Goal: Information Seeking & Learning: Learn about a topic

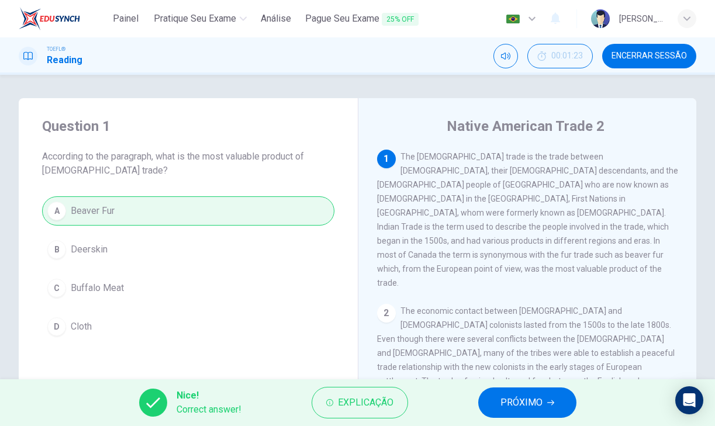
scroll to position [122, 0]
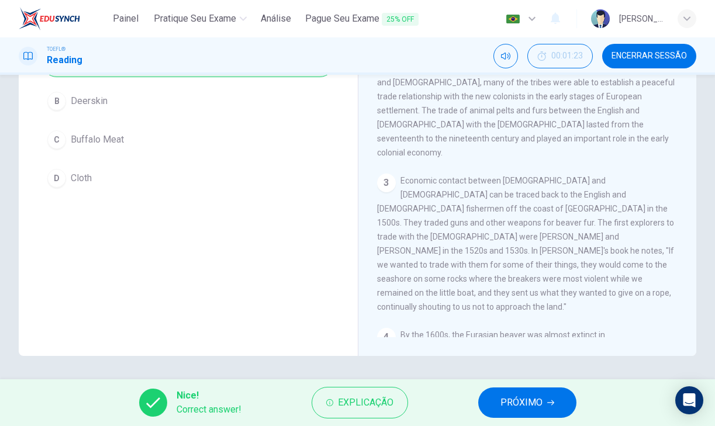
click at [539, 402] on span "PRÓXIMO" at bounding box center [521, 402] width 42 height 16
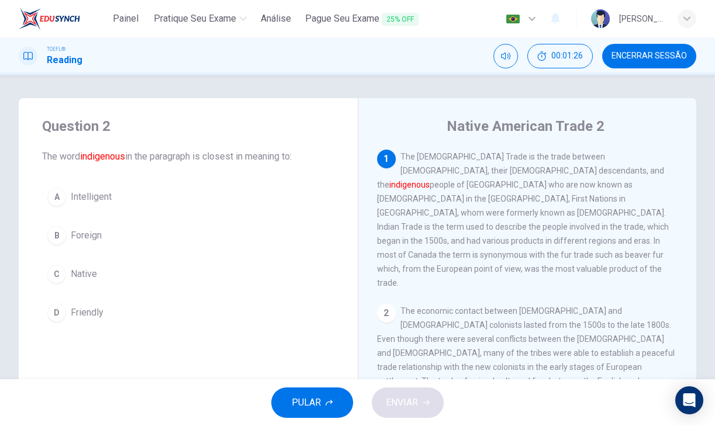
scroll to position [0, 0]
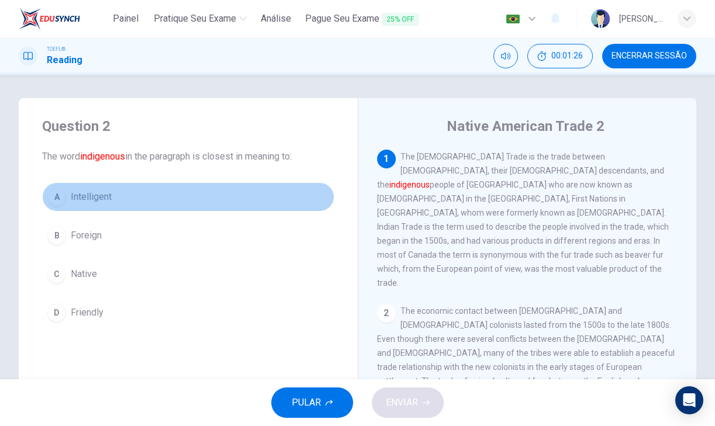
click at [269, 186] on button "A Intelligent" at bounding box center [188, 196] width 292 height 29
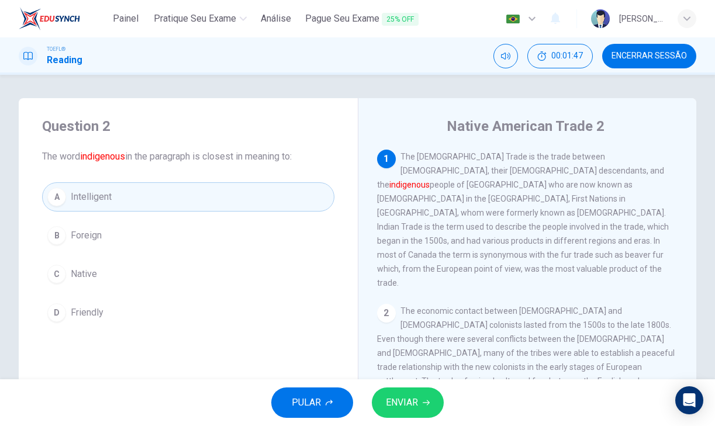
click at [209, 296] on div "A Intelligent B Foreign C Native D Friendly" at bounding box center [188, 254] width 292 height 145
click at [209, 290] on div "A Intelligent B Foreign C Native D Friendly" at bounding box center [188, 254] width 292 height 145
click at [213, 312] on button "D Friendly" at bounding box center [188, 312] width 292 height 29
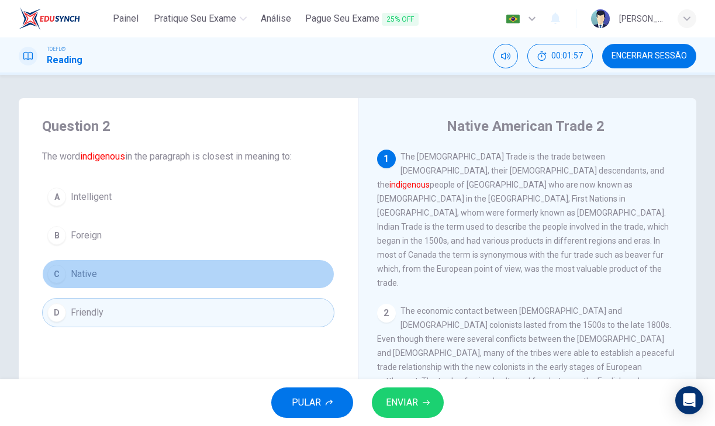
click at [259, 272] on button "C Native" at bounding box center [188, 273] width 292 height 29
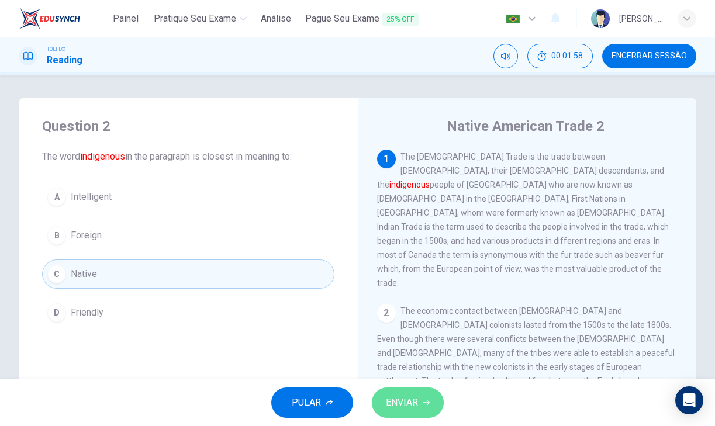
click at [387, 392] on button "ENVIAR" at bounding box center [408, 402] width 72 height 30
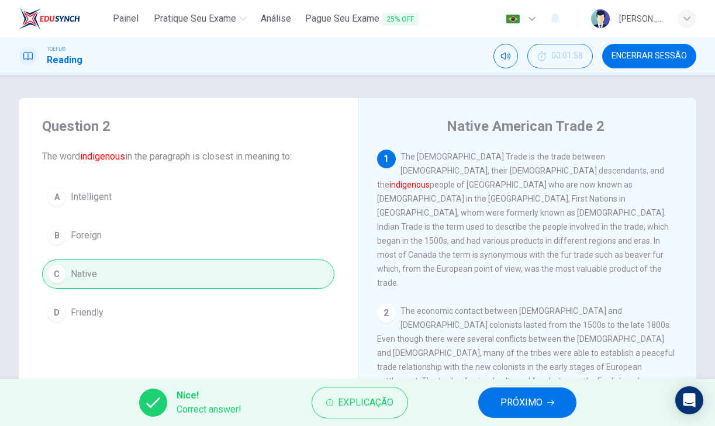
click at [508, 396] on span "PRÓXIMO" at bounding box center [521, 402] width 42 height 16
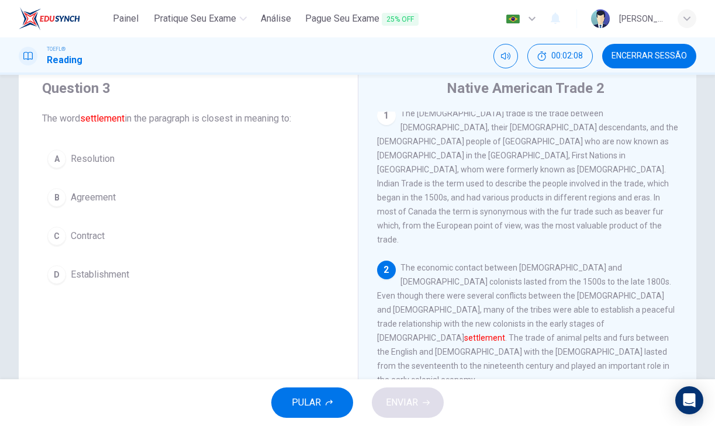
scroll to position [37, 0]
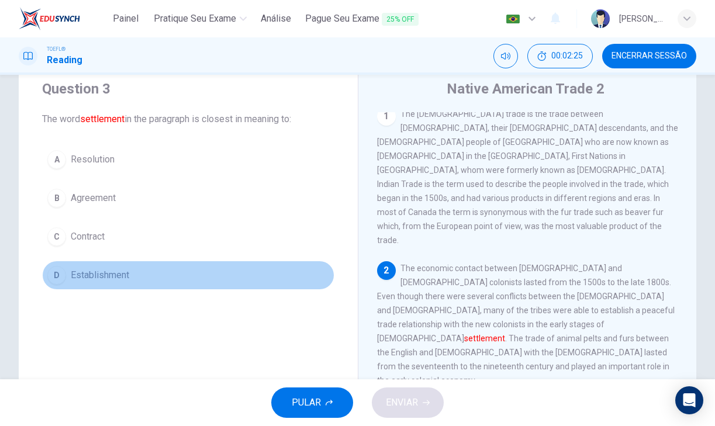
click at [166, 273] on button "D Establishment" at bounding box center [188, 275] width 292 height 29
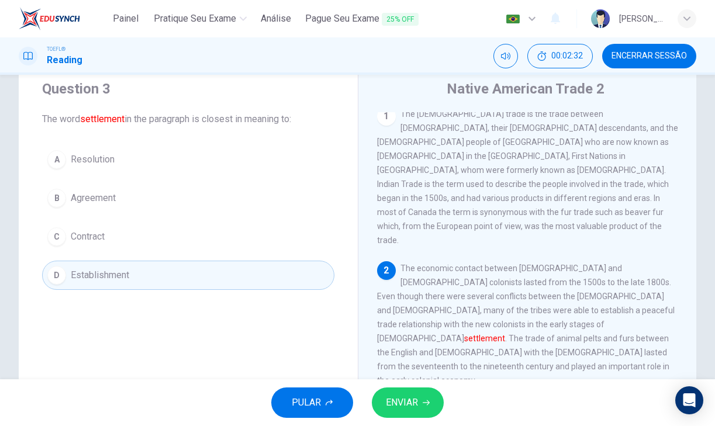
click at [383, 397] on button "ENVIAR" at bounding box center [408, 402] width 72 height 30
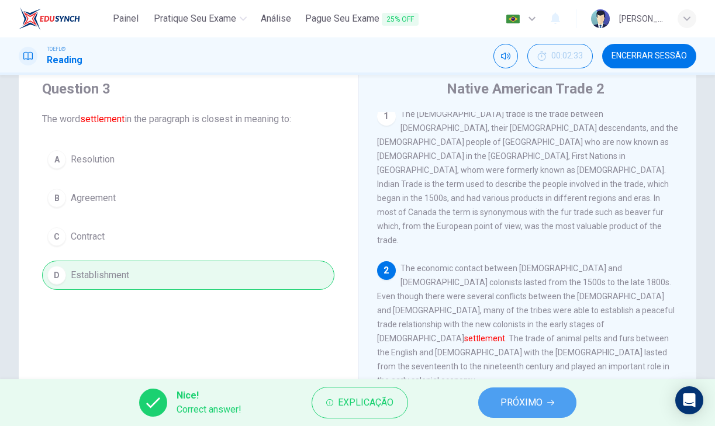
click at [539, 407] on span "PRÓXIMO" at bounding box center [521, 402] width 42 height 16
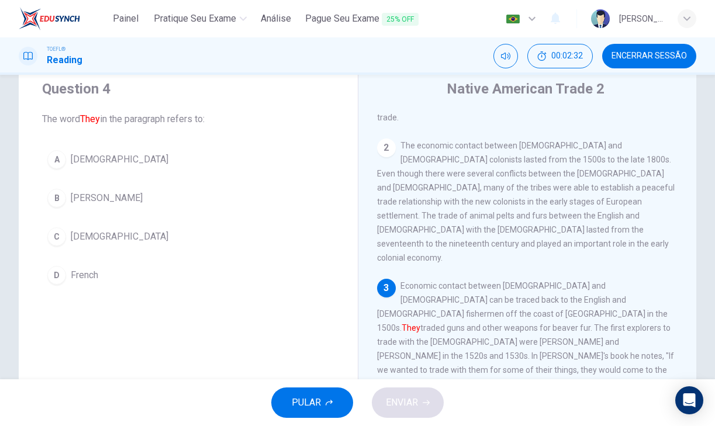
scroll to position [145, 0]
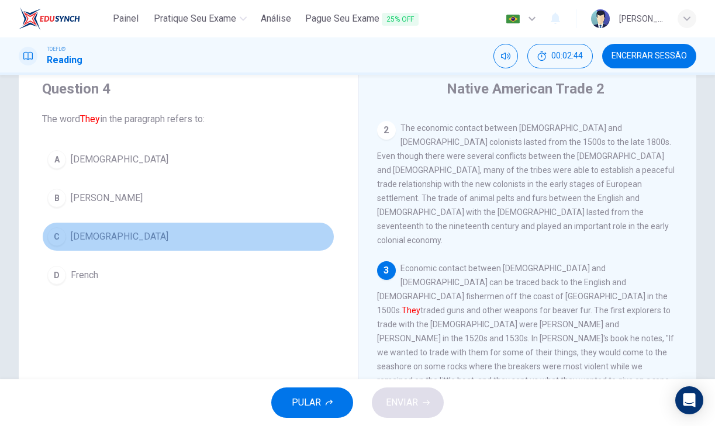
click at [183, 237] on button "C Europeans" at bounding box center [188, 236] width 292 height 29
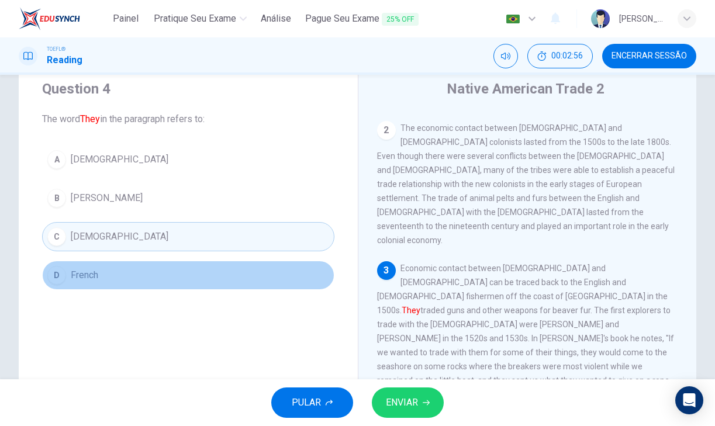
click at [234, 269] on button "D French" at bounding box center [188, 275] width 292 height 29
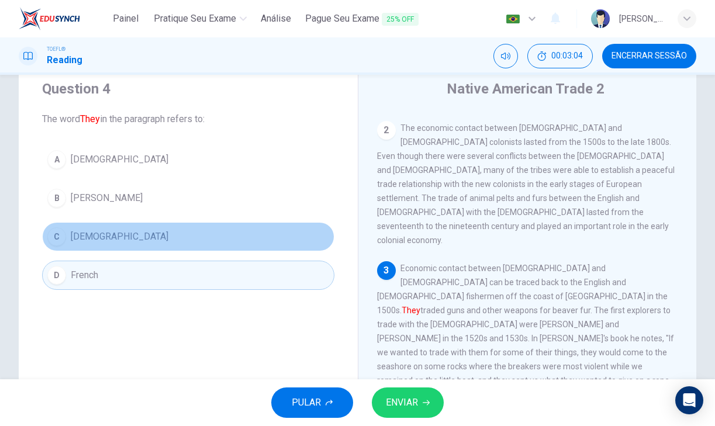
click at [231, 237] on button "C Europeans" at bounding box center [188, 236] width 292 height 29
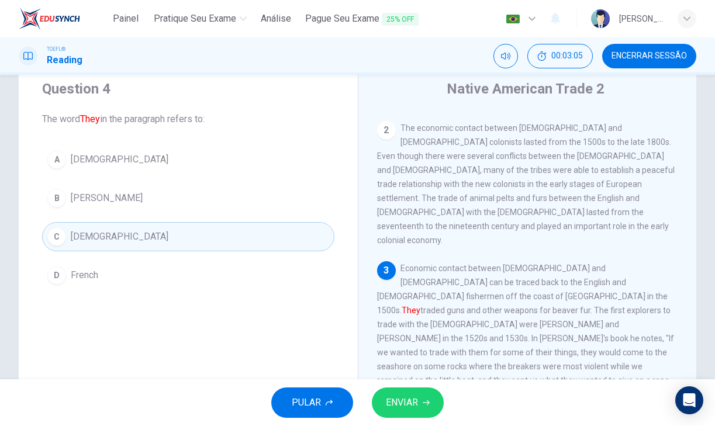
click at [397, 410] on span "ENVIAR" at bounding box center [402, 402] width 32 height 16
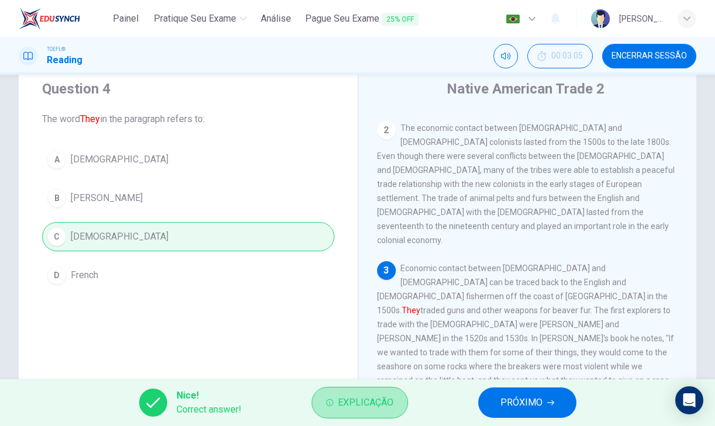
click at [397, 410] on button "Explicação" at bounding box center [359, 403] width 96 height 32
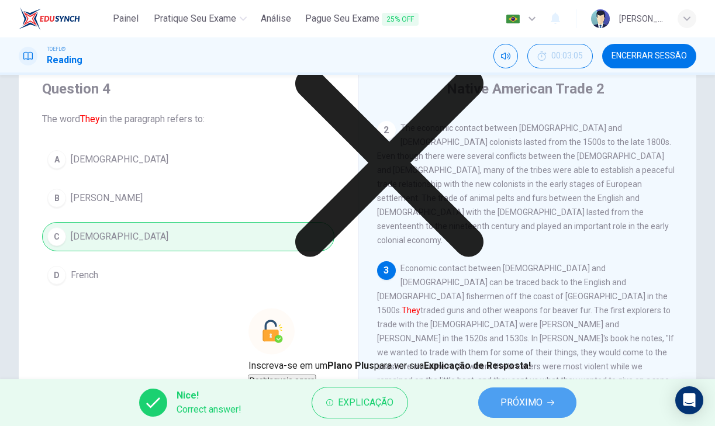
click at [521, 397] on span "PRÓXIMO" at bounding box center [521, 402] width 42 height 16
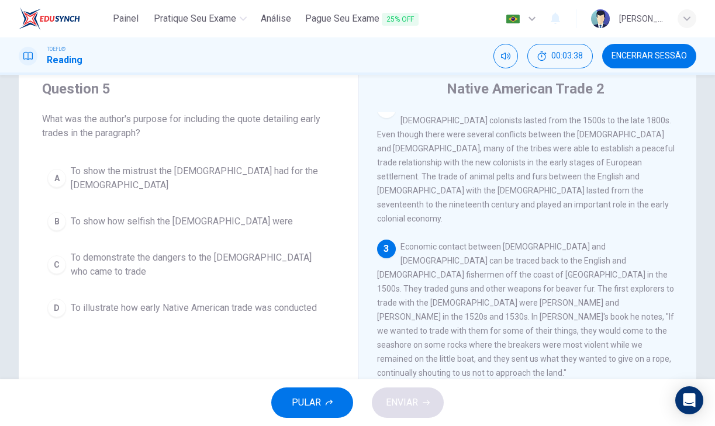
scroll to position [174, 0]
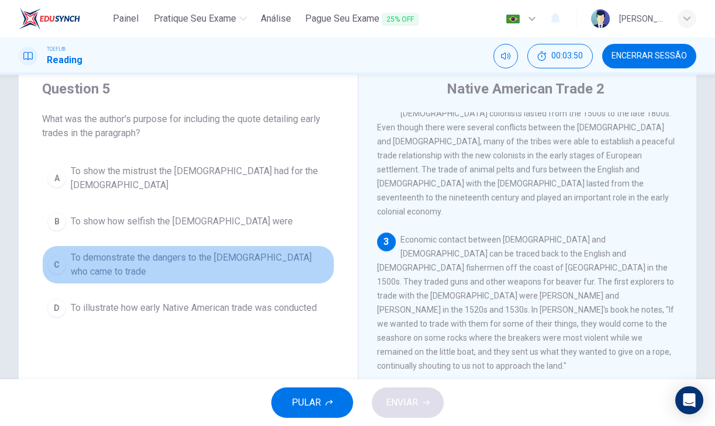
click at [259, 255] on span "To demonstrate the dangers to the Europeans who came to trade" at bounding box center [200, 265] width 258 height 28
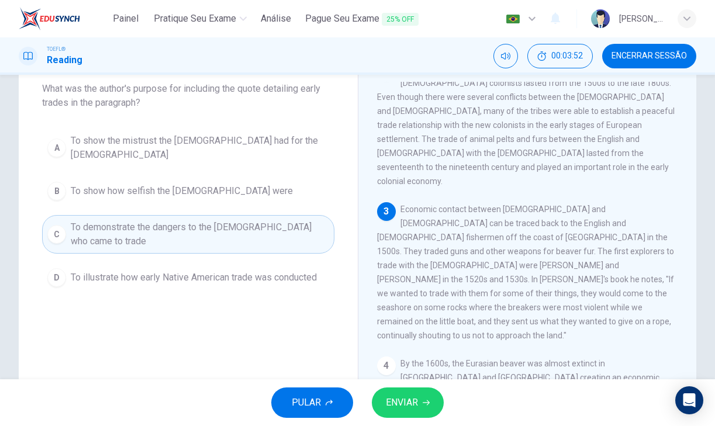
scroll to position [70, 0]
click at [401, 389] on button "ENVIAR" at bounding box center [408, 402] width 72 height 30
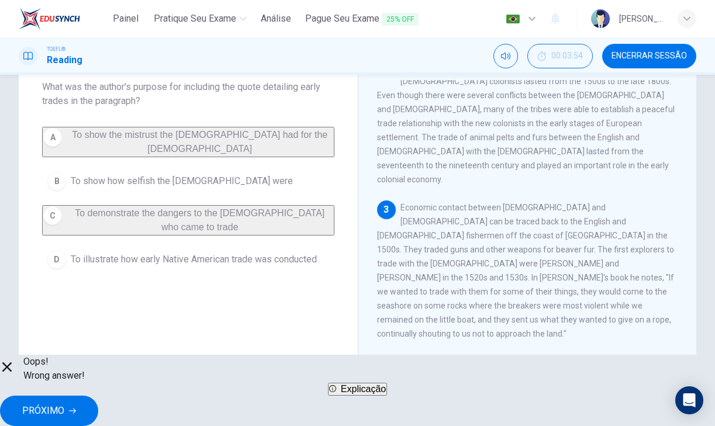
click at [98, 405] on button "PRÓXIMO" at bounding box center [49, 411] width 98 height 30
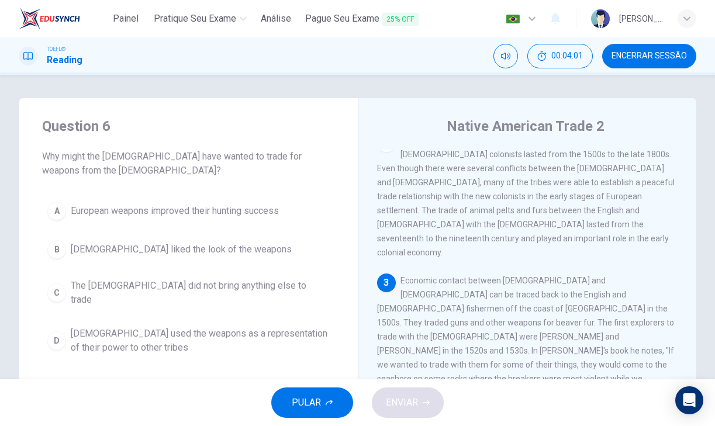
scroll to position [169, 0]
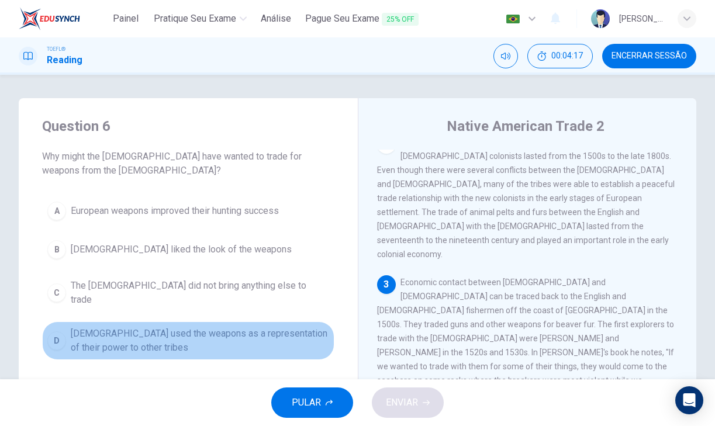
click at [183, 329] on span "Native Americans used the weapons as a representation of their power to other t…" at bounding box center [200, 341] width 258 height 28
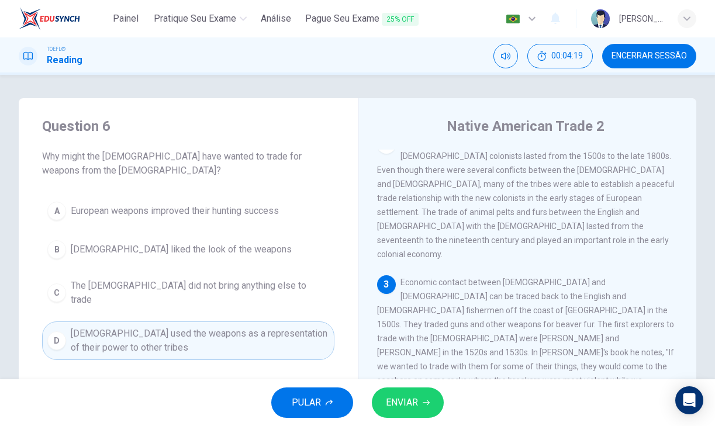
click at [386, 394] on span "ENVIAR" at bounding box center [402, 402] width 32 height 16
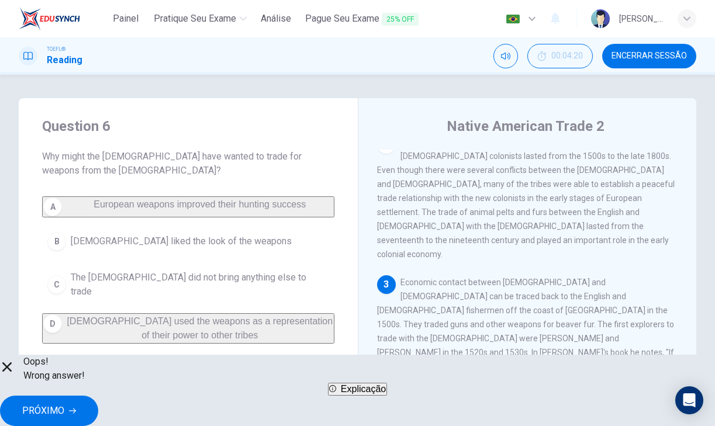
click at [64, 403] on span "PRÓXIMO" at bounding box center [43, 411] width 42 height 16
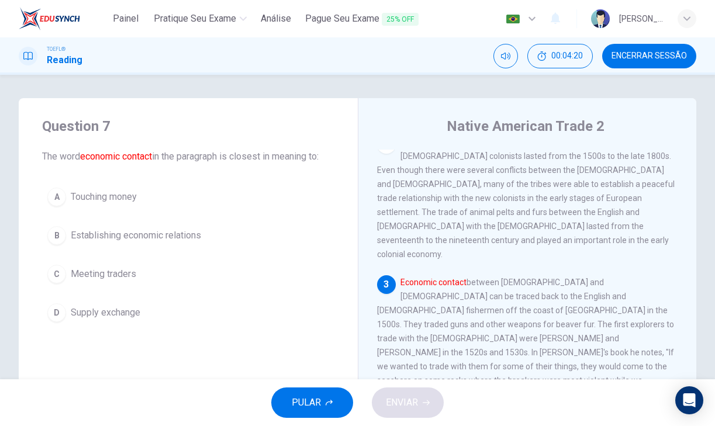
scroll to position [238, 0]
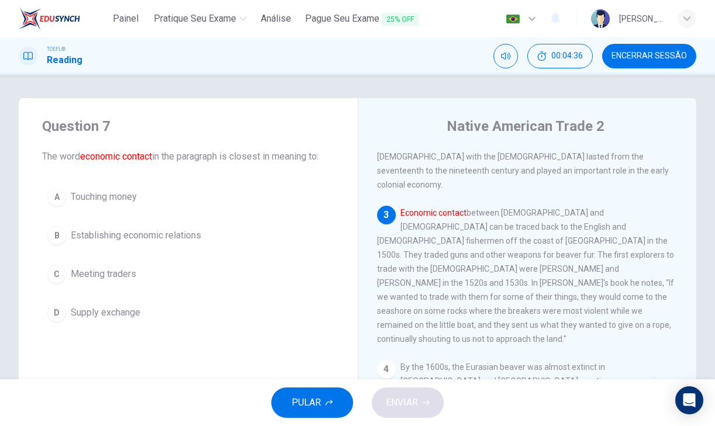
click at [63, 278] on div "C" at bounding box center [56, 274] width 19 height 19
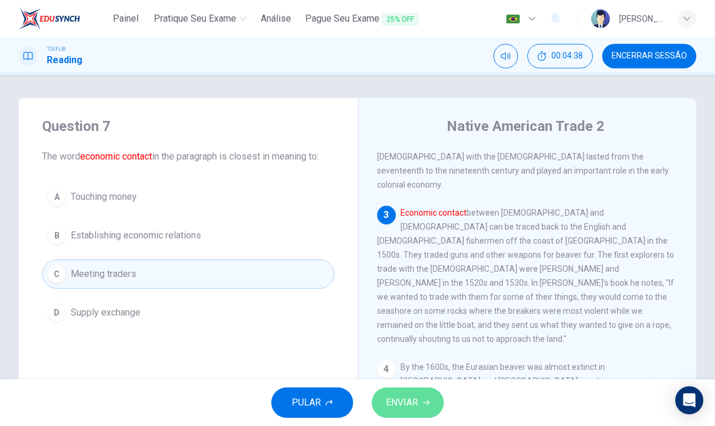
click at [388, 398] on span "ENVIAR" at bounding box center [402, 402] width 32 height 16
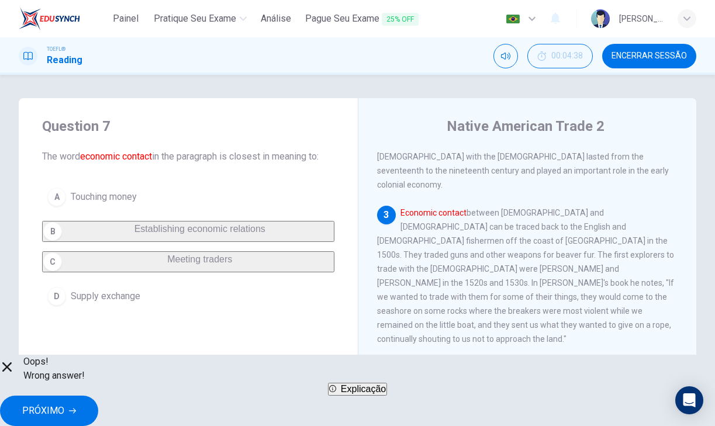
drag, startPoint x: 474, startPoint y: 401, endPoint x: 481, endPoint y: 401, distance: 7.0
click at [475, 401] on div "Oops! Wrong answer! Explicação PRÓXIMO" at bounding box center [357, 390] width 715 height 71
click at [98, 401] on button "PRÓXIMO" at bounding box center [49, 411] width 98 height 30
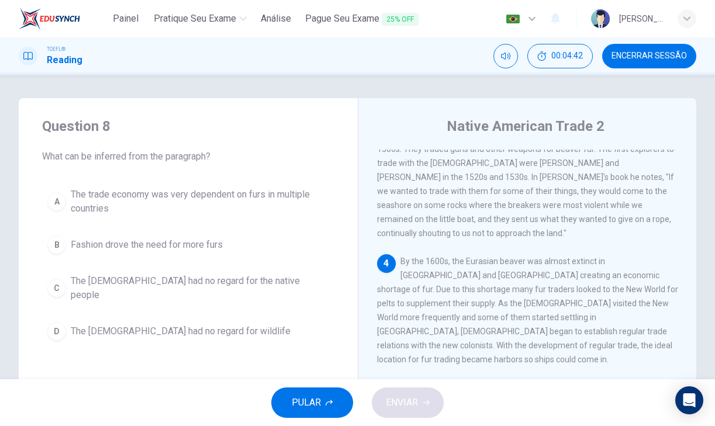
scroll to position [344, 0]
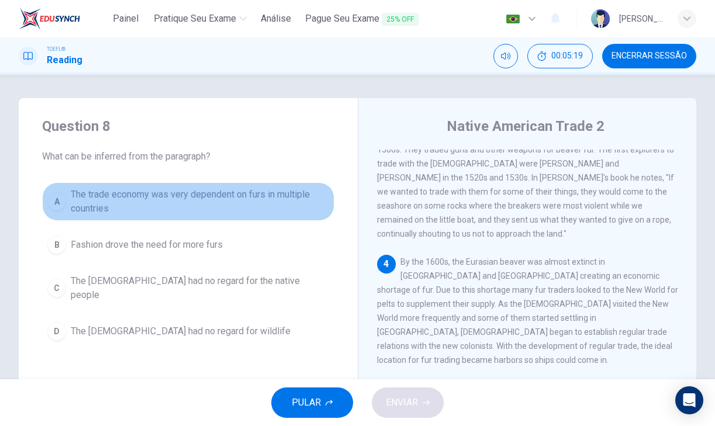
click at [283, 193] on span "The trade economy was very dependent on furs in multiple countries" at bounding box center [200, 202] width 258 height 28
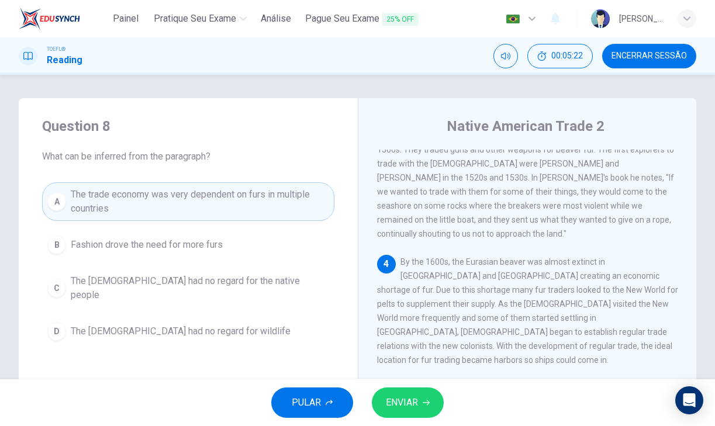
click at [403, 403] on span "ENVIAR" at bounding box center [402, 402] width 32 height 16
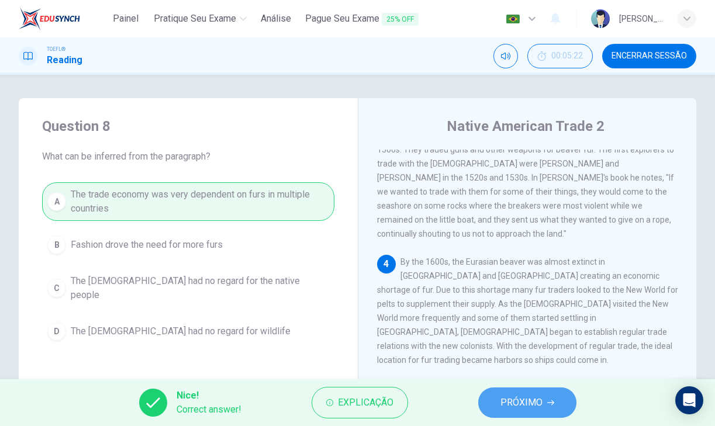
click at [490, 390] on button "PRÓXIMO" at bounding box center [527, 402] width 98 height 30
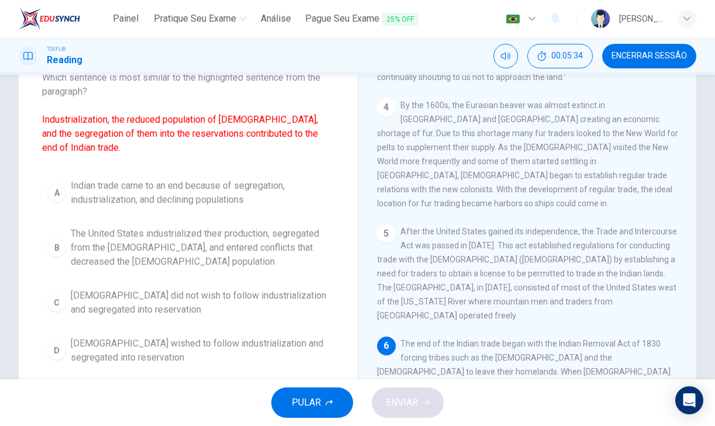
scroll to position [87, 0]
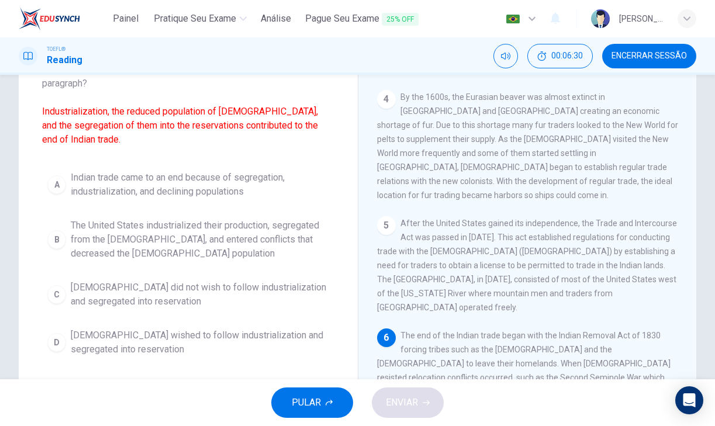
click at [249, 148] on div "Question 9 Which sentence is most similar to the highlighted sentence from the …" at bounding box center [188, 195] width 339 height 369
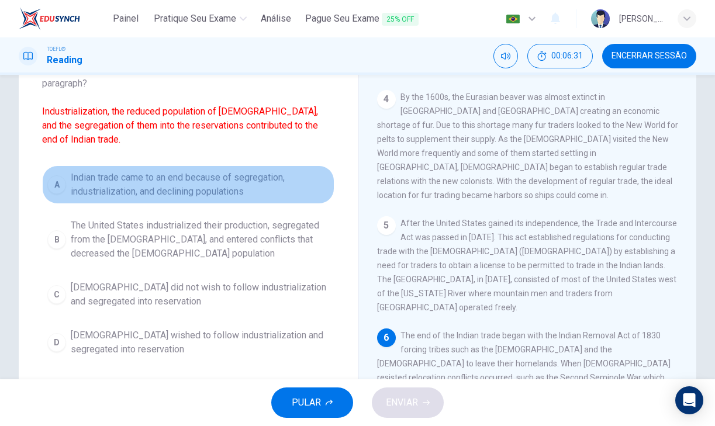
click at [249, 167] on button "A Indian trade came to an end because of segregation, industrialization, and de…" at bounding box center [188, 184] width 292 height 39
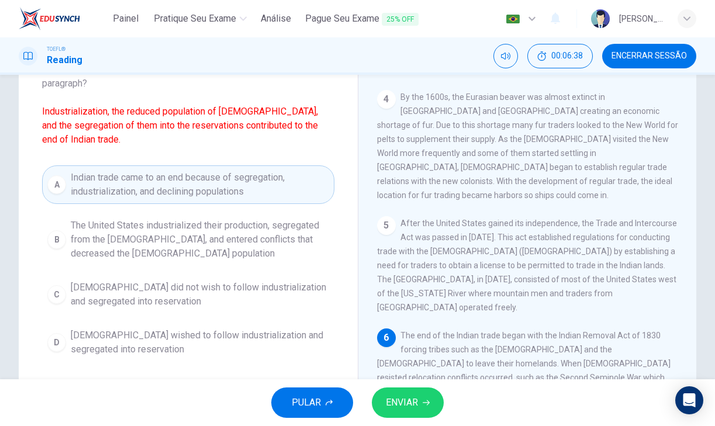
click at [403, 403] on span "ENVIAR" at bounding box center [402, 402] width 32 height 16
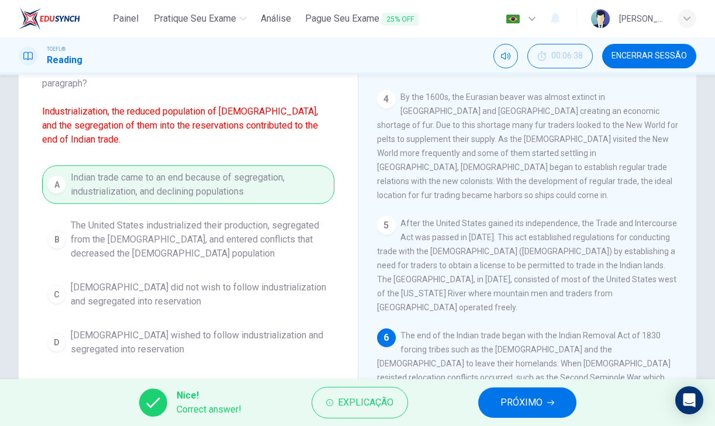
click at [528, 398] on span "PRÓXIMO" at bounding box center [521, 402] width 42 height 16
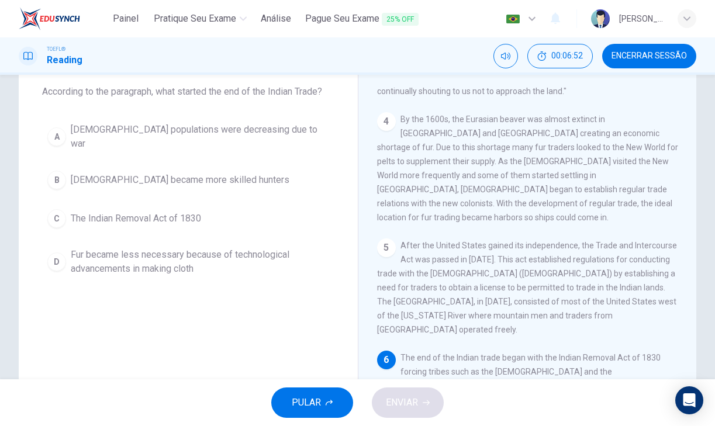
scroll to position [421, 0]
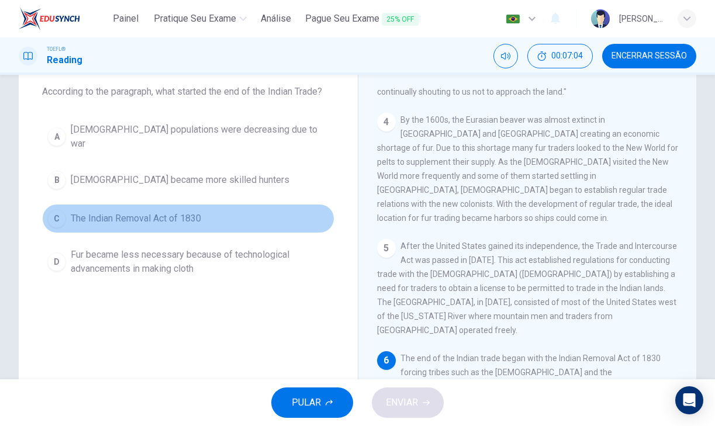
click at [219, 206] on button "C The Indian Removal Act of 1830" at bounding box center [188, 218] width 292 height 29
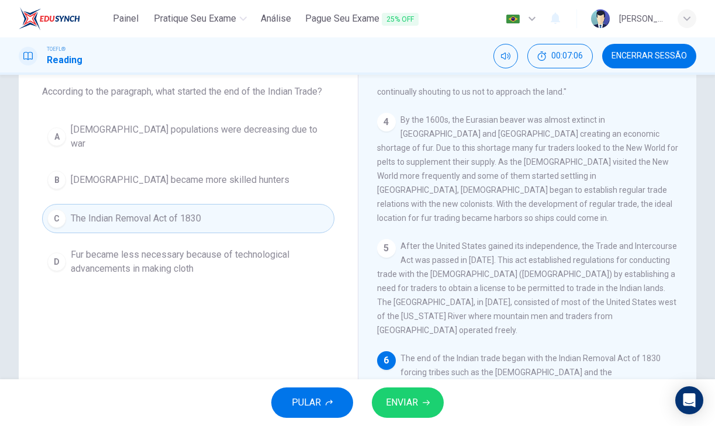
click at [419, 405] on button "ENVIAR" at bounding box center [408, 402] width 72 height 30
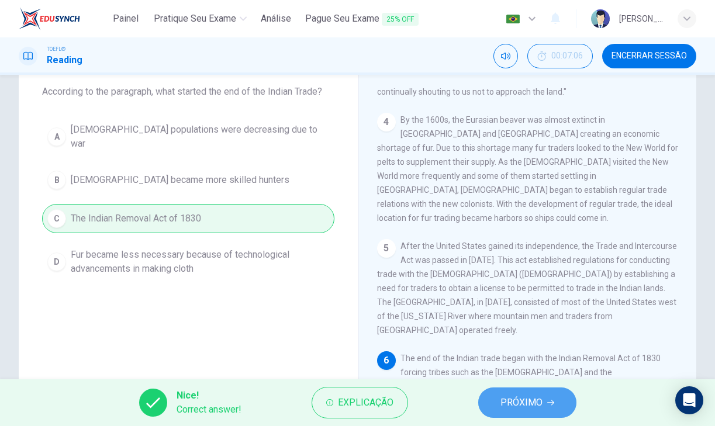
click at [509, 403] on span "PRÓXIMO" at bounding box center [521, 402] width 42 height 16
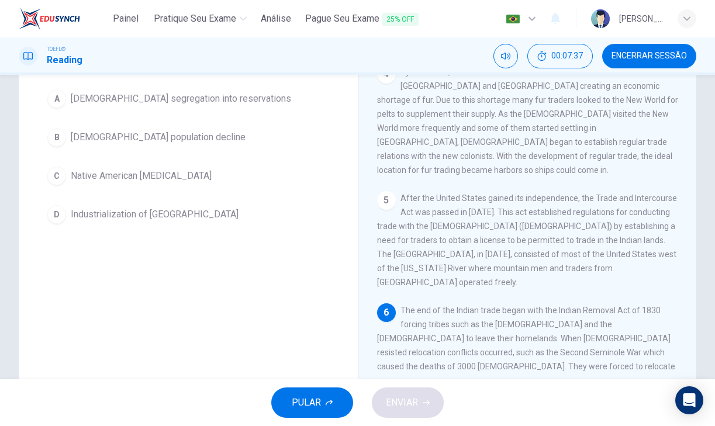
scroll to position [115, 0]
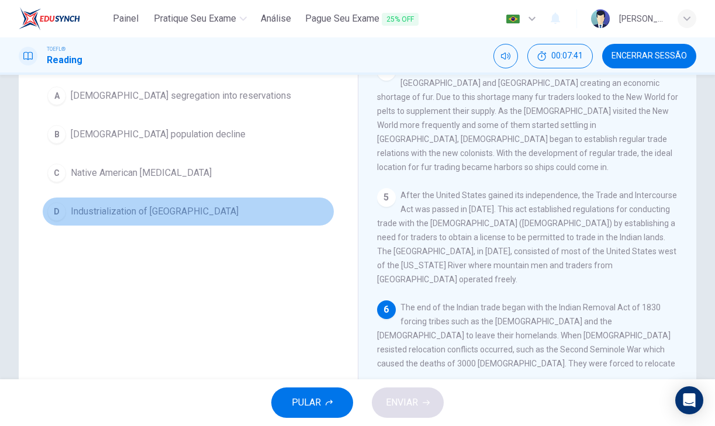
click at [229, 201] on button "D Industrialization of the United States" at bounding box center [188, 211] width 292 height 29
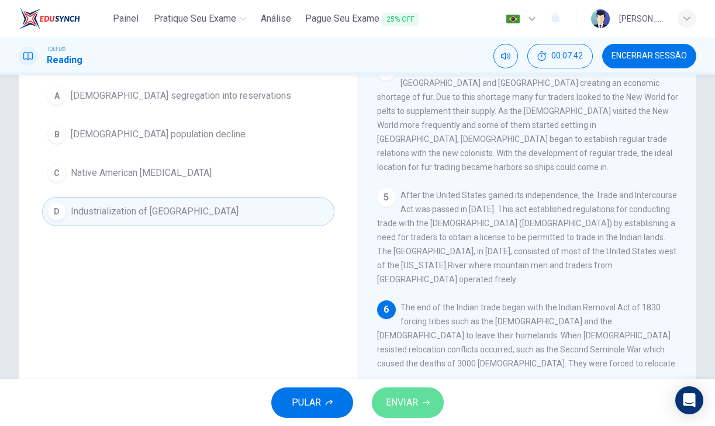
click at [425, 399] on icon "button" at bounding box center [425, 402] width 7 height 7
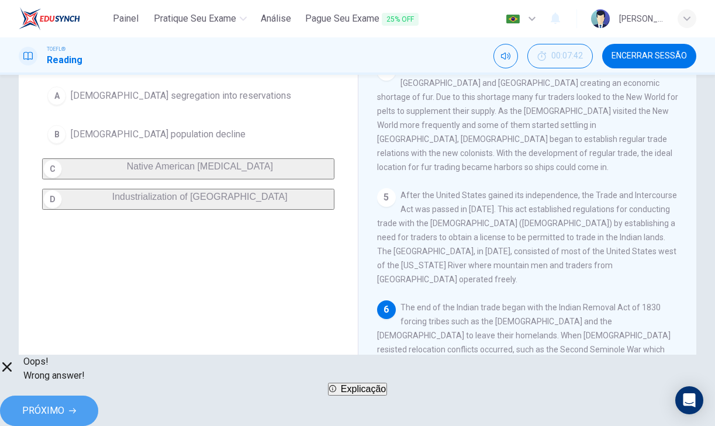
click at [64, 403] on span "PRÓXIMO" at bounding box center [43, 411] width 42 height 16
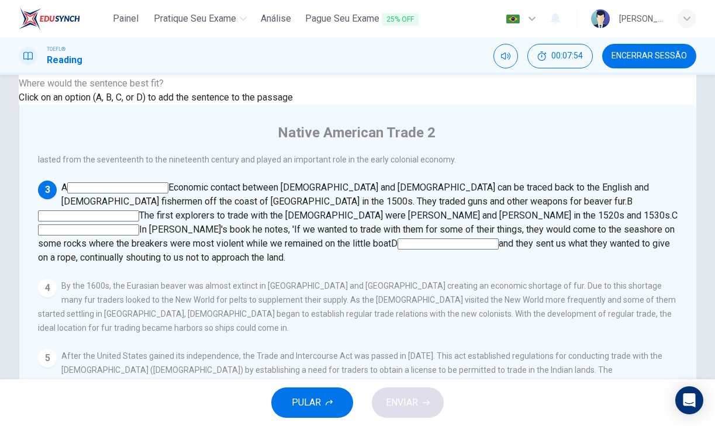
scroll to position [95, 0]
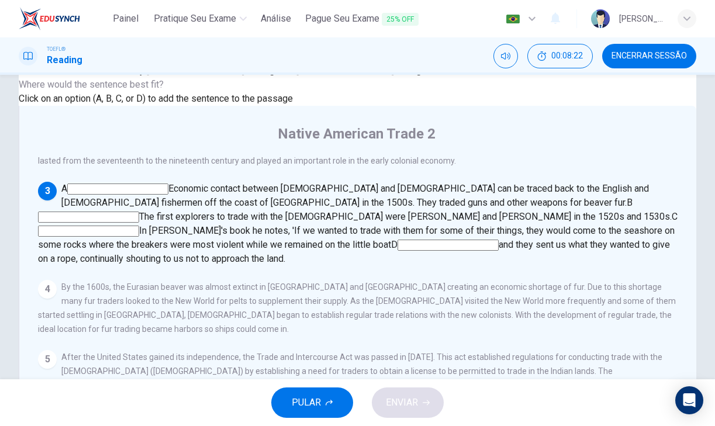
click at [448, 251] on input at bounding box center [447, 245] width 101 height 11
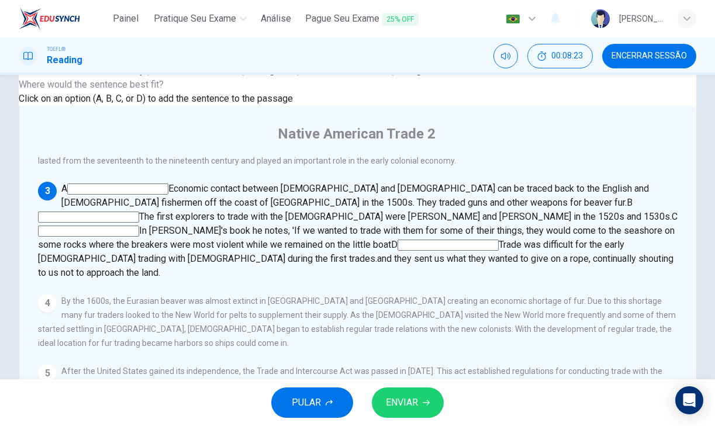
click at [408, 396] on span "ENVIAR" at bounding box center [402, 402] width 32 height 16
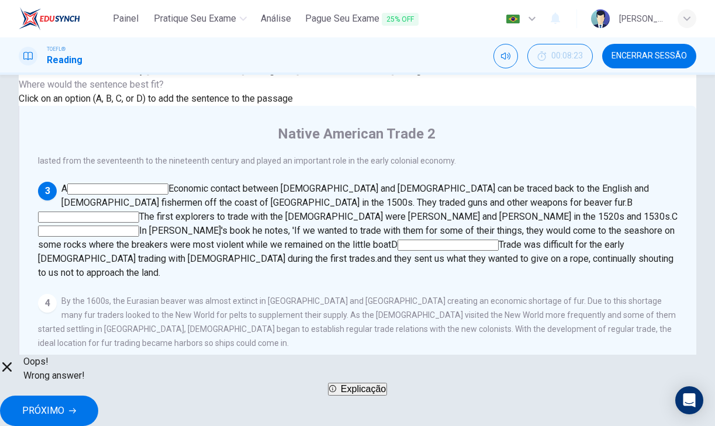
click at [64, 404] on span "PRÓXIMO" at bounding box center [43, 411] width 42 height 16
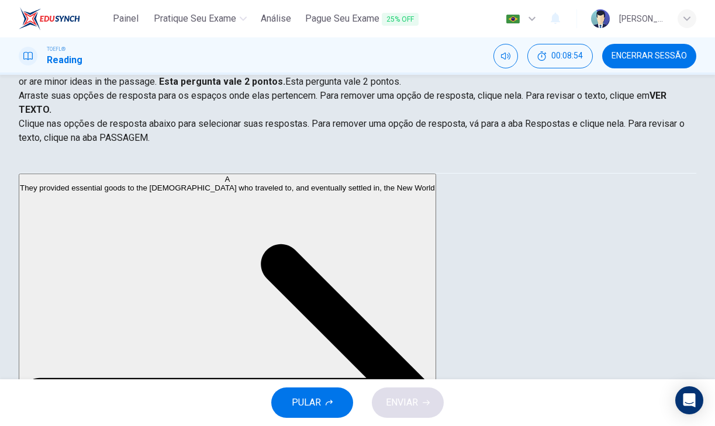
scroll to position [148, 0]
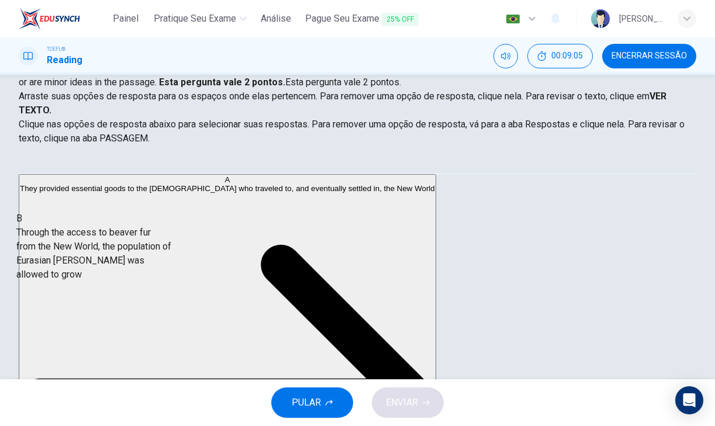
drag, startPoint x: 134, startPoint y: 263, endPoint x: 118, endPoint y: 243, distance: 25.4
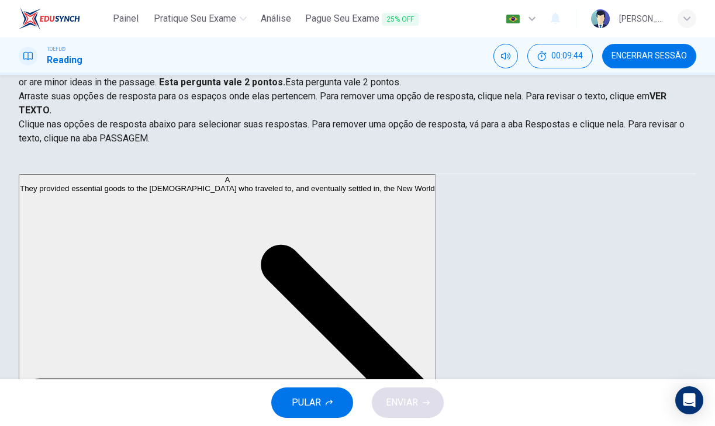
scroll to position [60, 0]
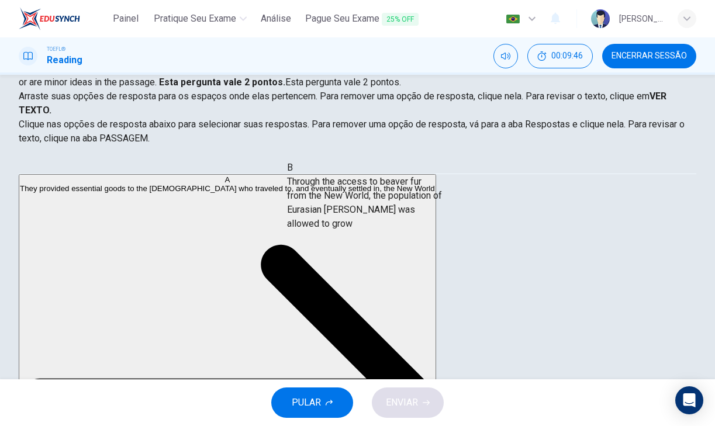
drag, startPoint x: 100, startPoint y: 229, endPoint x: 346, endPoint y: 214, distance: 247.0
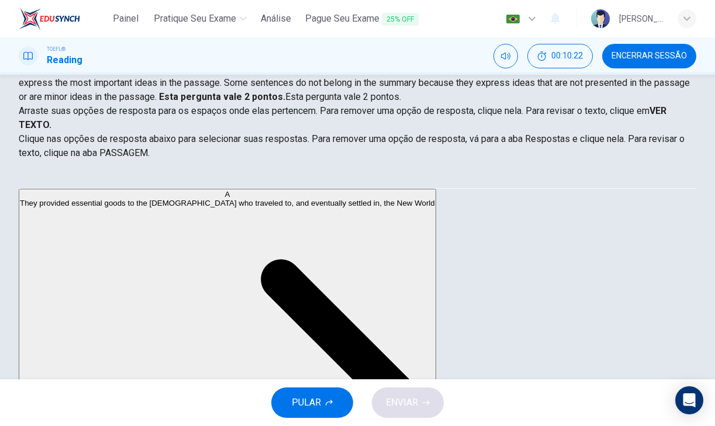
scroll to position [182, 0]
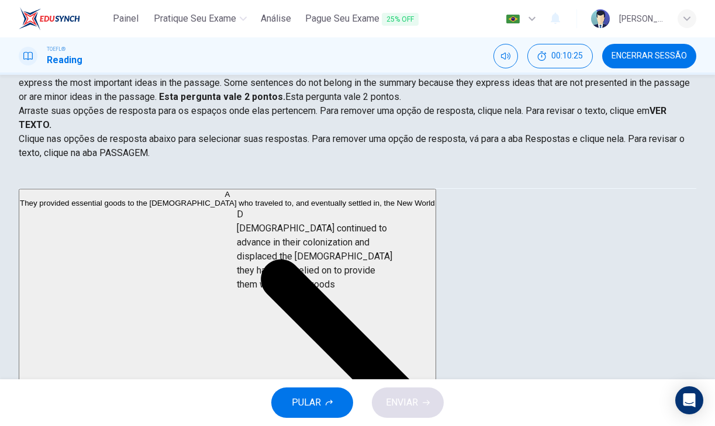
drag, startPoint x: 117, startPoint y: 252, endPoint x: 338, endPoint y: 276, distance: 222.1
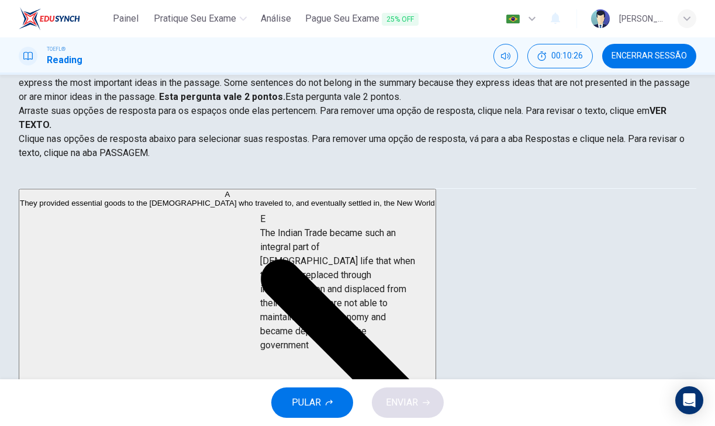
drag, startPoint x: 157, startPoint y: 283, endPoint x: 387, endPoint y: 319, distance: 233.5
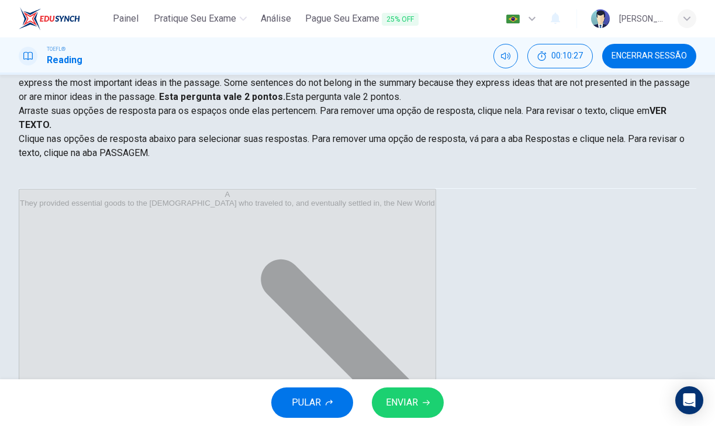
scroll to position [91, 0]
click at [410, 403] on span "ENVIAR" at bounding box center [402, 402] width 32 height 16
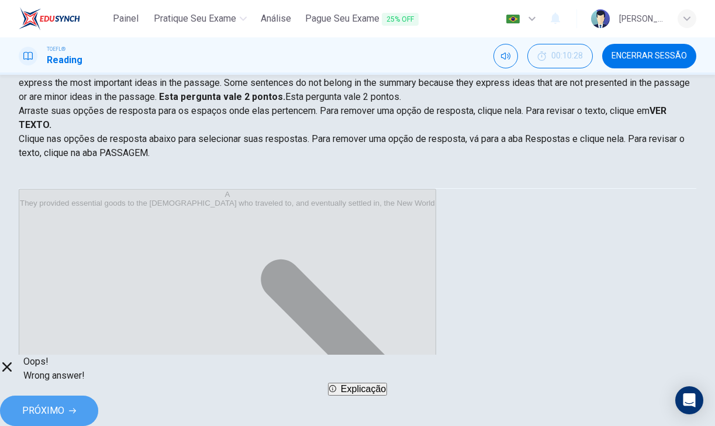
click at [64, 410] on span "PRÓXIMO" at bounding box center [43, 411] width 42 height 16
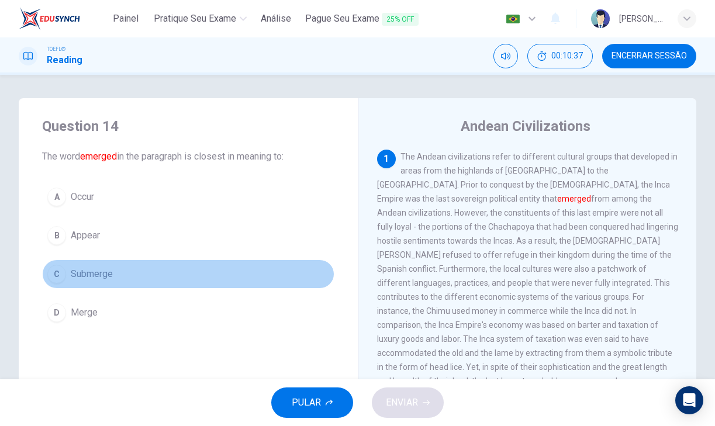
click at [165, 273] on button "C Submerge" at bounding box center [188, 273] width 292 height 29
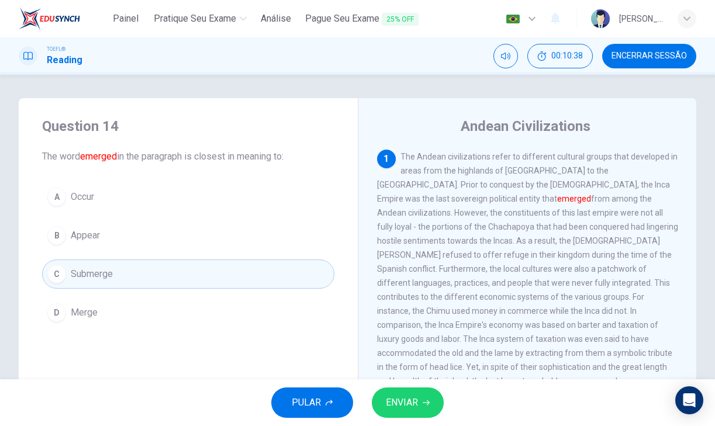
click at [401, 398] on span "ENVIAR" at bounding box center [402, 402] width 32 height 16
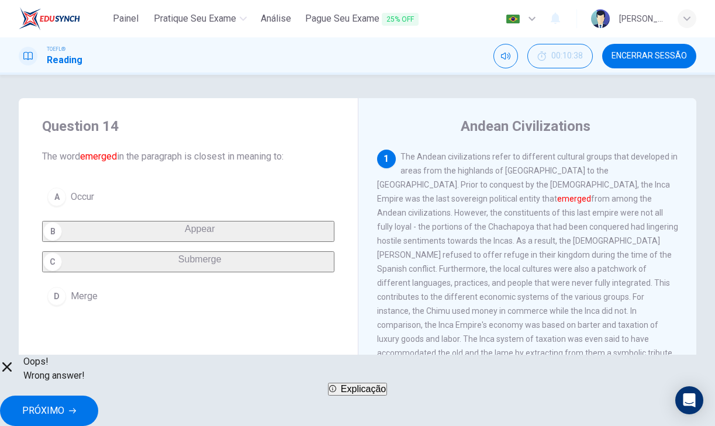
click at [64, 407] on span "PRÓXIMO" at bounding box center [43, 411] width 42 height 16
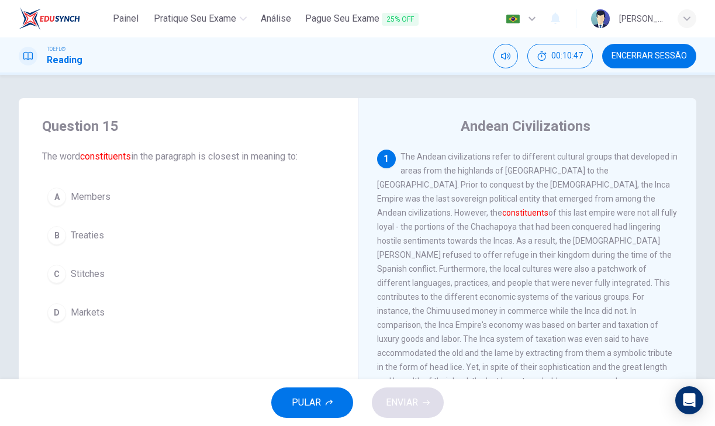
click at [151, 203] on button "A Members" at bounding box center [188, 196] width 292 height 29
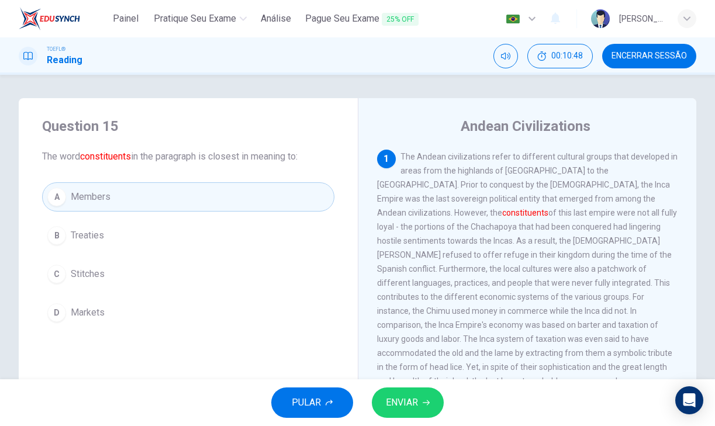
click at [394, 397] on span "ENVIAR" at bounding box center [402, 402] width 32 height 16
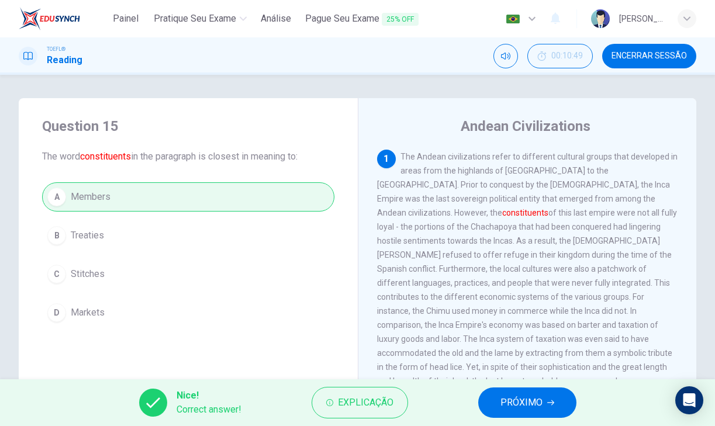
click at [501, 400] on span "PRÓXIMO" at bounding box center [521, 402] width 42 height 16
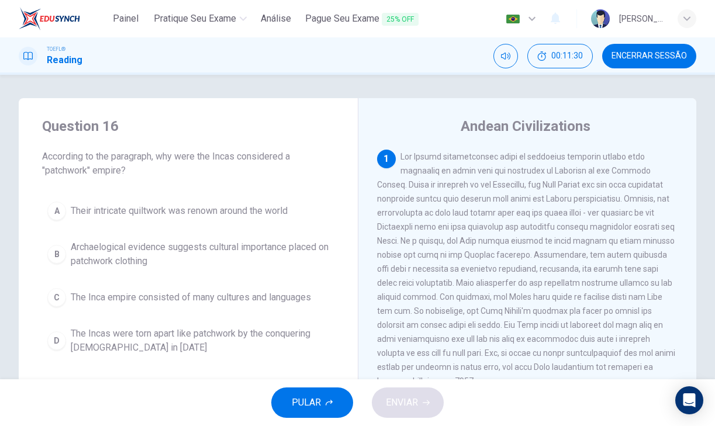
drag, startPoint x: 619, startPoint y: 227, endPoint x: 572, endPoint y: 224, distance: 47.4
click at [571, 224] on span at bounding box center [526, 269] width 298 height 234
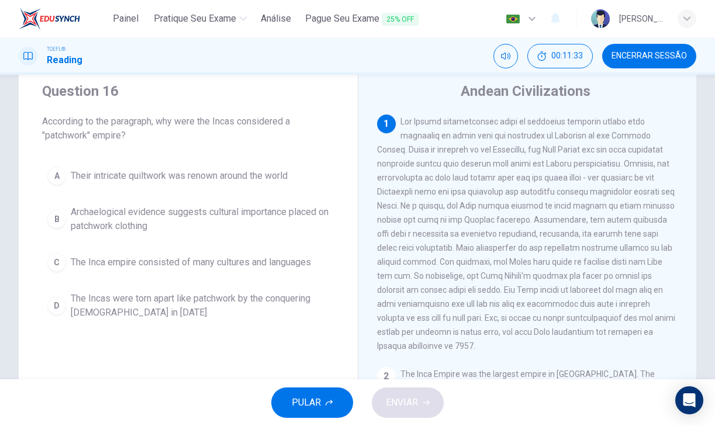
scroll to position [36, 0]
drag, startPoint x: 371, startPoint y: 205, endPoint x: 404, endPoint y: 203, distance: 32.8
click at [404, 203] on div "Andean Civilizations 1 2 The Inca Empire was the largest empire in Pre-Columbia…" at bounding box center [527, 265] width 339 height 406
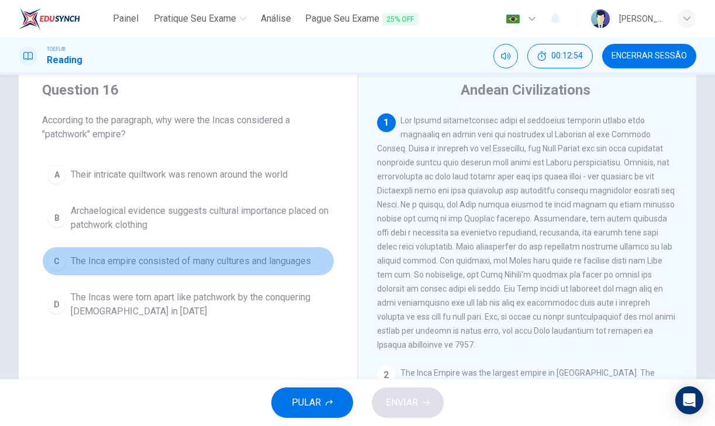
click at [260, 273] on button "C The Inca empire consisted of many cultures and languages" at bounding box center [188, 261] width 292 height 29
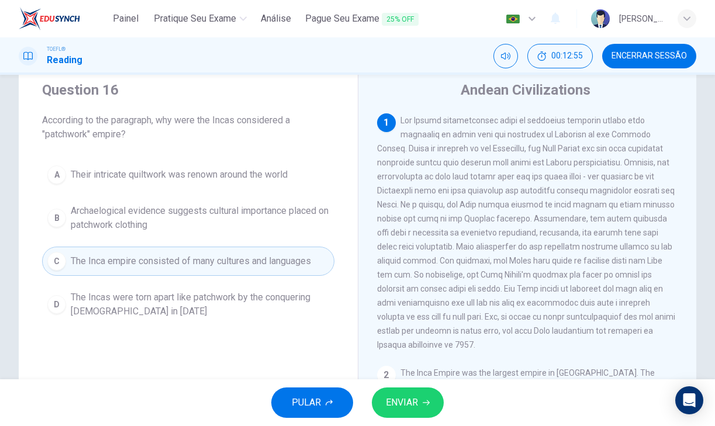
click at [397, 402] on span "ENVIAR" at bounding box center [402, 402] width 32 height 16
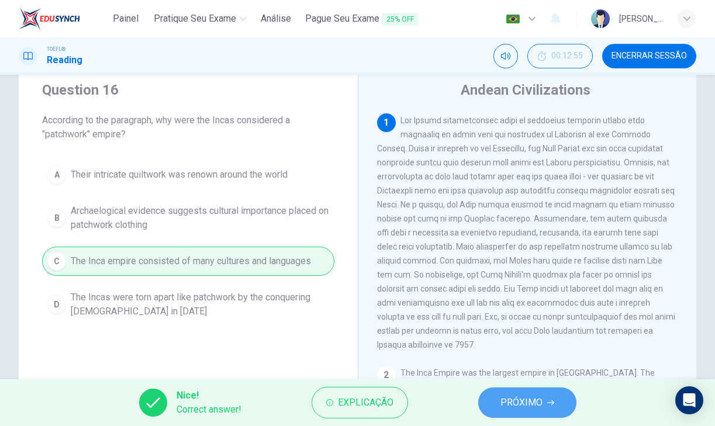
click at [530, 414] on button "PRÓXIMO" at bounding box center [527, 402] width 98 height 30
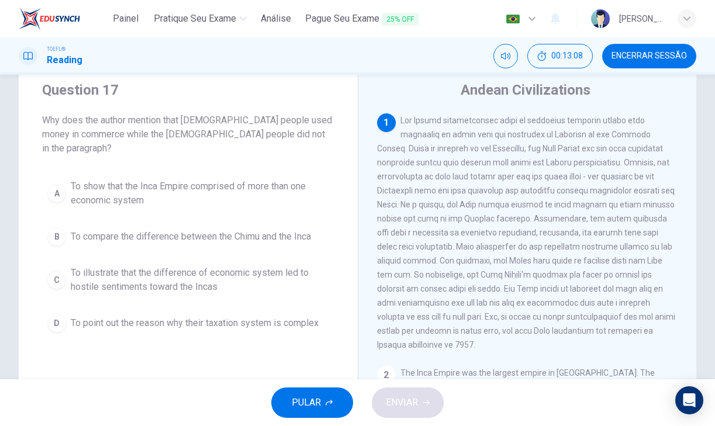
click at [204, 268] on span "To illustrate that the difference of economic system led to hostile sentiments …" at bounding box center [200, 280] width 258 height 28
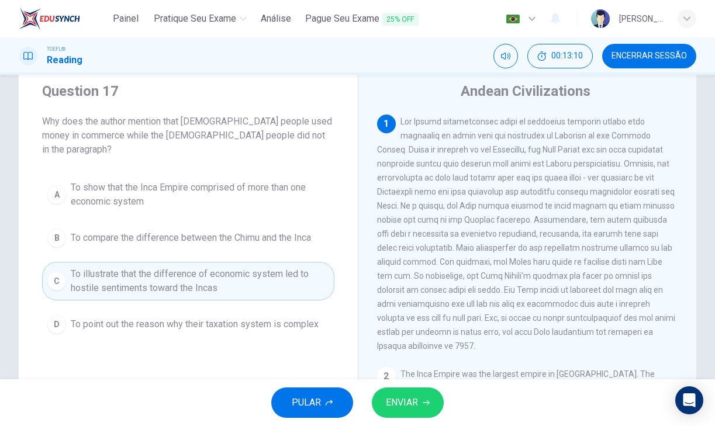
scroll to position [37, 0]
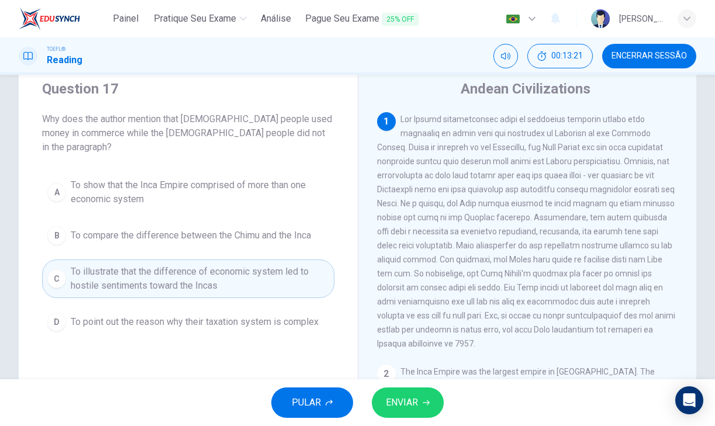
click at [390, 395] on span "ENVIAR" at bounding box center [402, 402] width 32 height 16
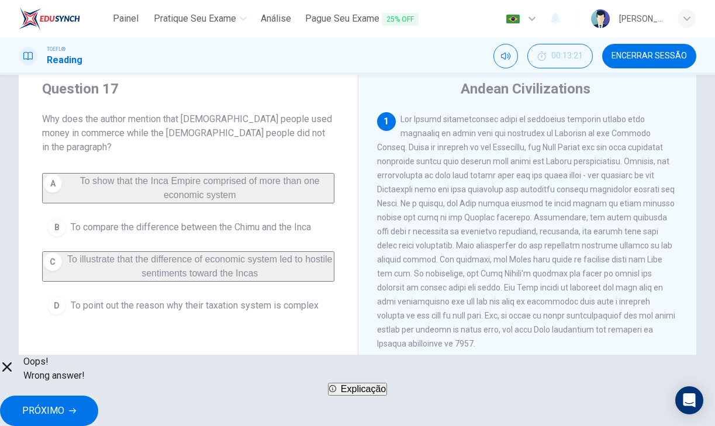
click at [64, 406] on span "PRÓXIMO" at bounding box center [43, 411] width 42 height 16
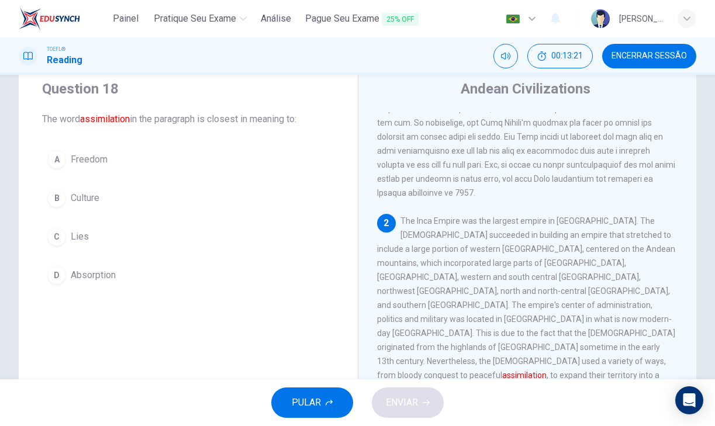
scroll to position [174, 0]
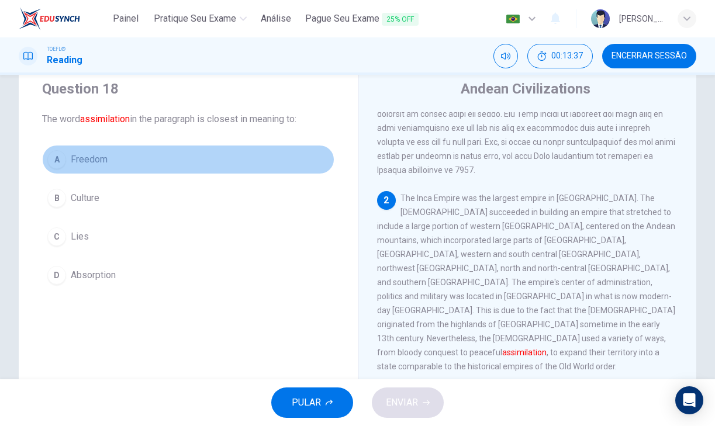
click at [223, 161] on button "A Freedom" at bounding box center [188, 159] width 292 height 29
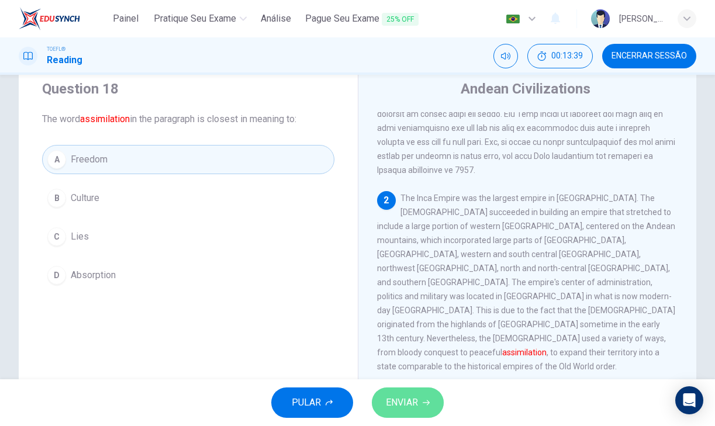
click at [420, 407] on button "ENVIAR" at bounding box center [408, 402] width 72 height 30
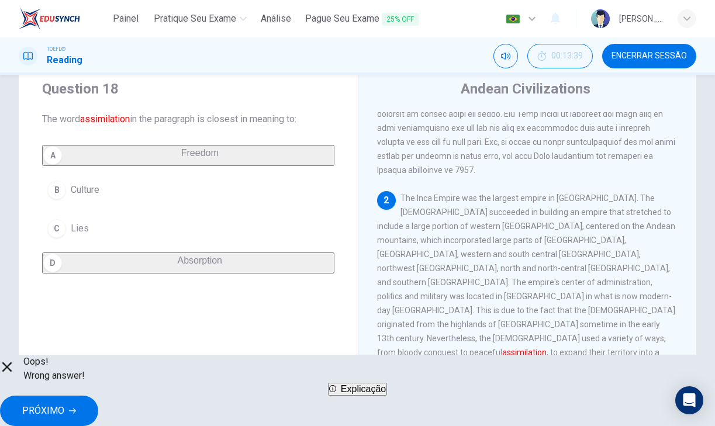
click at [98, 406] on button "PRÓXIMO" at bounding box center [49, 411] width 98 height 30
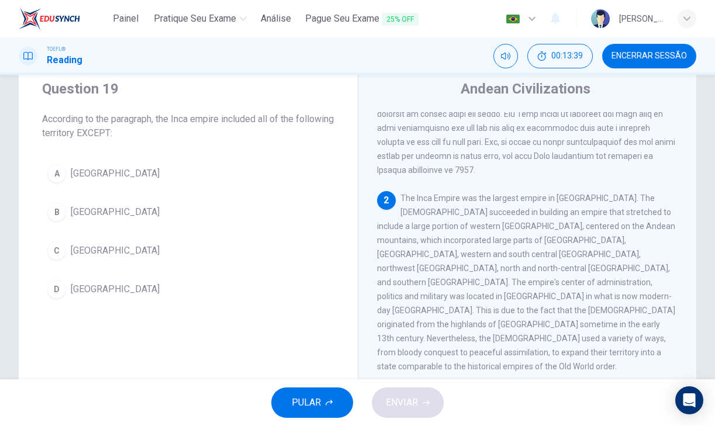
scroll to position [238, 0]
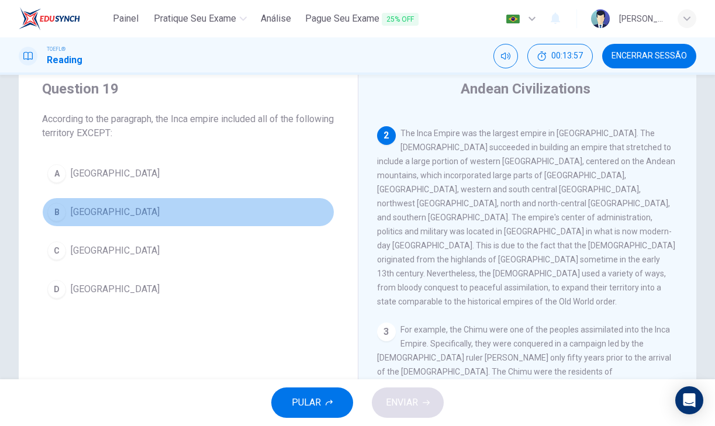
click at [262, 203] on button "B Brazil" at bounding box center [188, 211] width 292 height 29
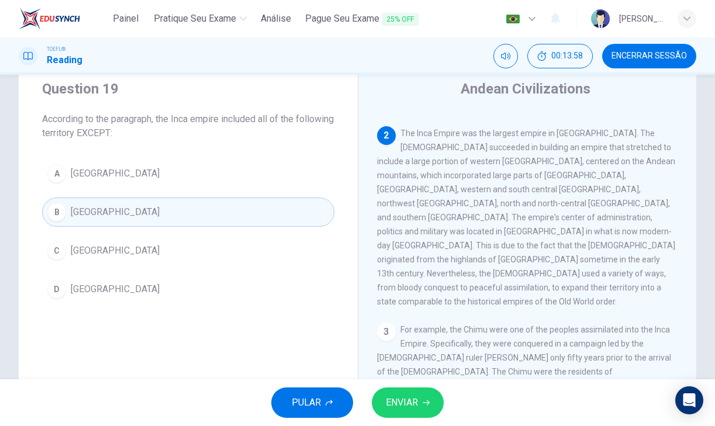
click at [404, 411] on button "ENVIAR" at bounding box center [408, 402] width 72 height 30
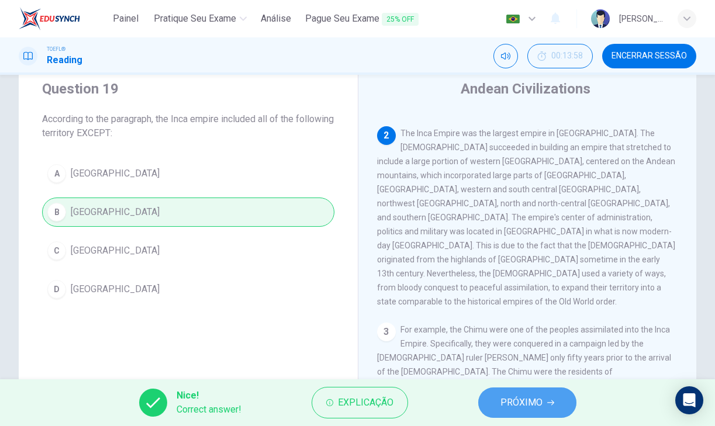
click at [536, 398] on span "PRÓXIMO" at bounding box center [521, 402] width 42 height 16
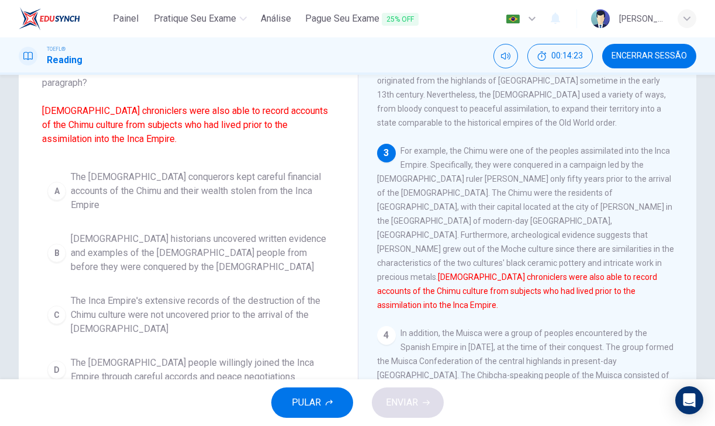
scroll to position [87, 0]
click at [209, 233] on span "Spanish historians uncovered written evidence and examples of the Chimu people …" at bounding box center [200, 254] width 258 height 42
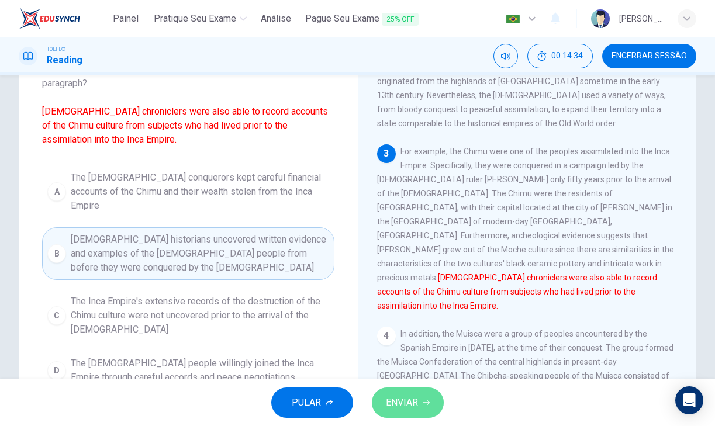
click at [396, 396] on span "ENVIAR" at bounding box center [402, 402] width 32 height 16
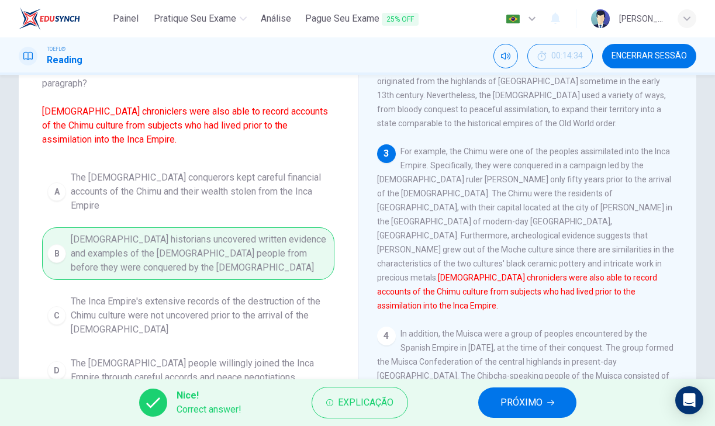
click at [533, 421] on div "Nice! Correct answer! Explicação PRÓXIMO" at bounding box center [357, 402] width 715 height 47
click at [539, 407] on span "PRÓXIMO" at bounding box center [521, 402] width 42 height 16
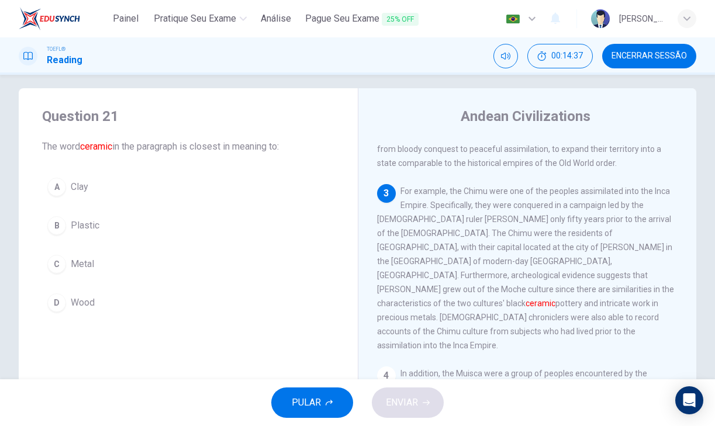
scroll to position [15, 0]
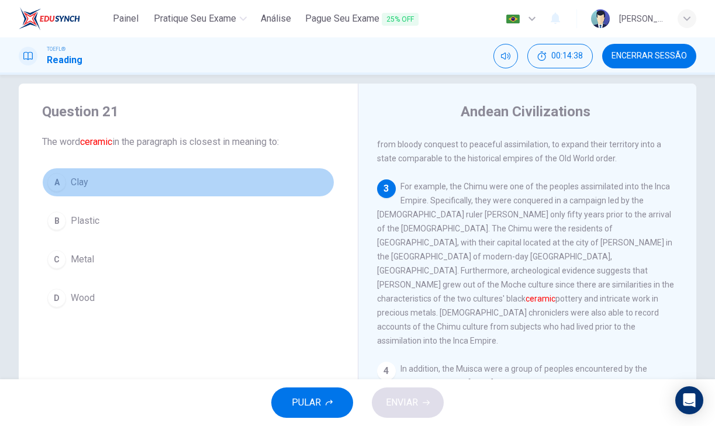
click at [263, 169] on button "A Clay" at bounding box center [188, 182] width 292 height 29
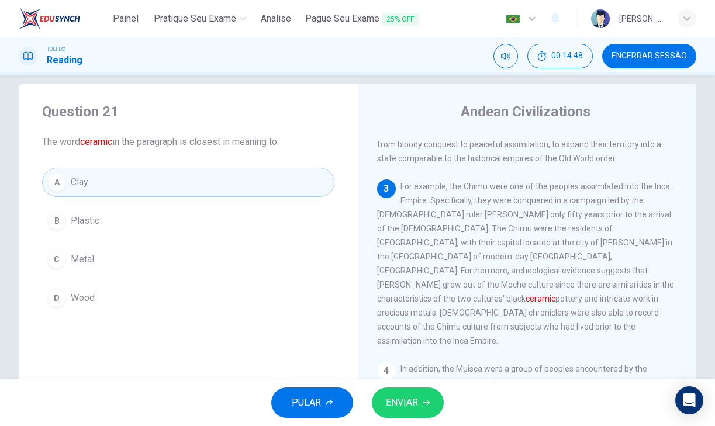
click at [410, 396] on span "ENVIAR" at bounding box center [402, 402] width 32 height 16
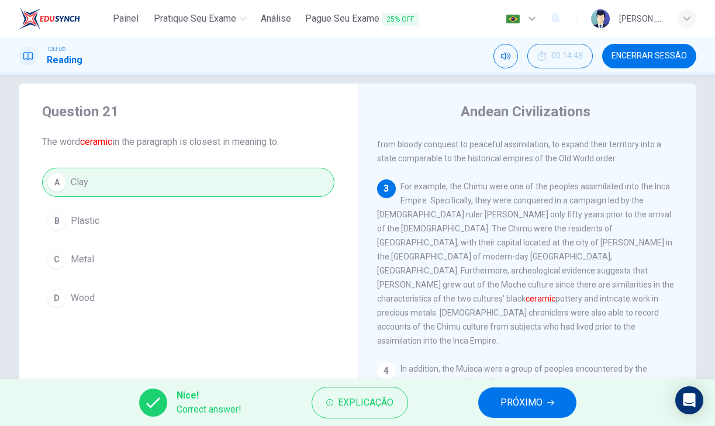
click at [529, 400] on span "PRÓXIMO" at bounding box center [521, 402] width 42 height 16
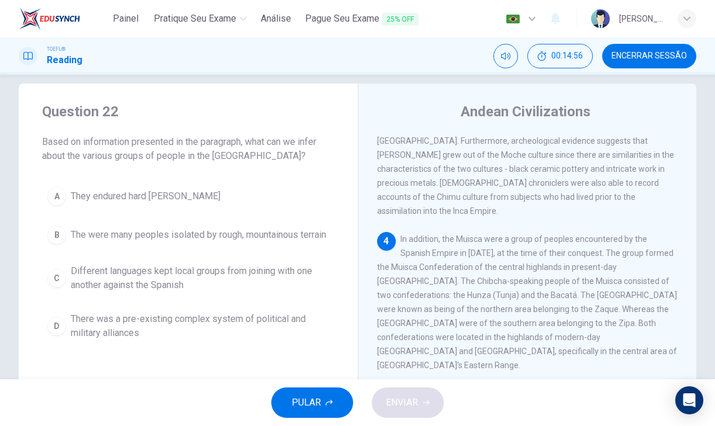
scroll to position [530, 0]
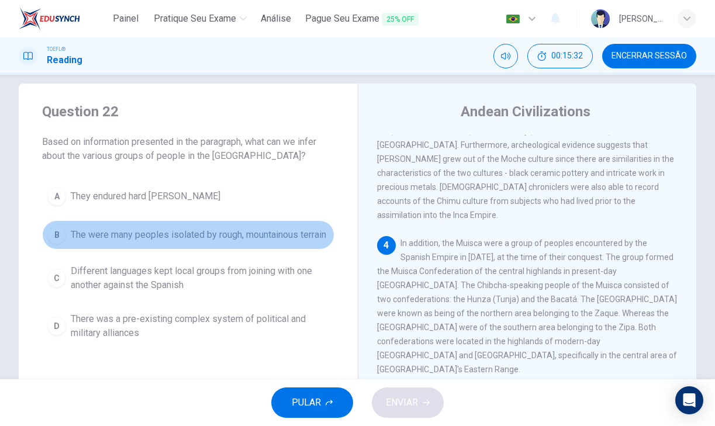
click at [214, 234] on span "The were many peoples isolated by rough, mountainous terrain" at bounding box center [198, 235] width 255 height 14
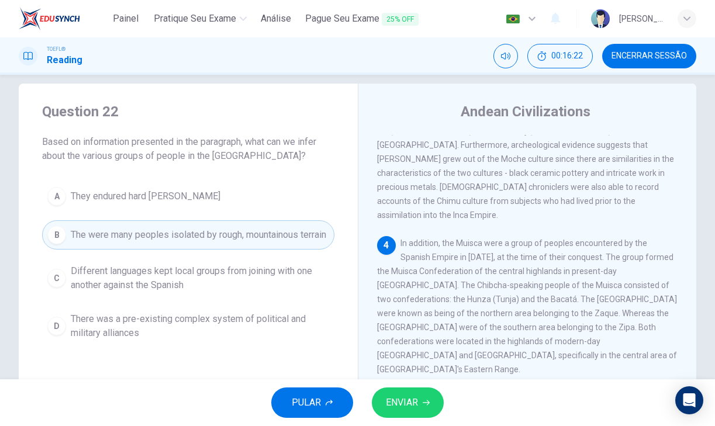
click at [400, 396] on span "ENVIAR" at bounding box center [402, 402] width 32 height 16
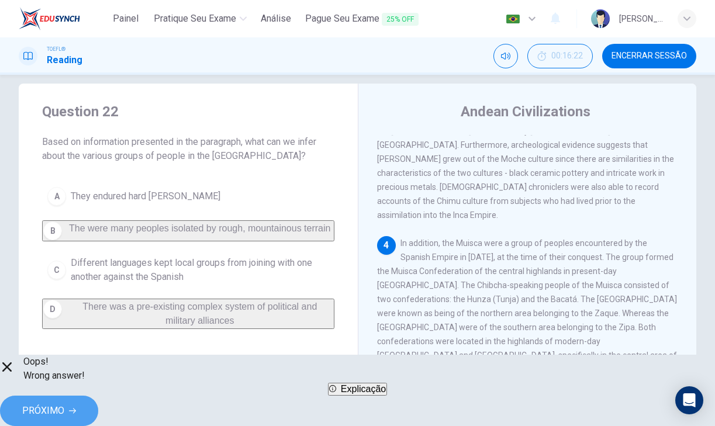
click at [98, 396] on button "PRÓXIMO" at bounding box center [49, 411] width 98 height 30
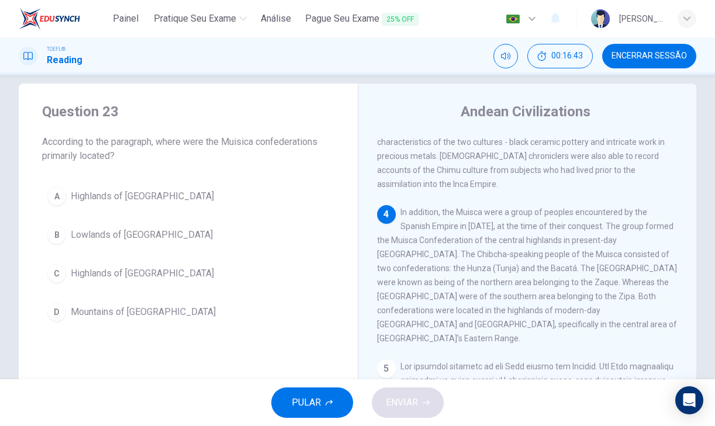
click at [161, 265] on button "C Highlands of Colombia" at bounding box center [188, 273] width 292 height 29
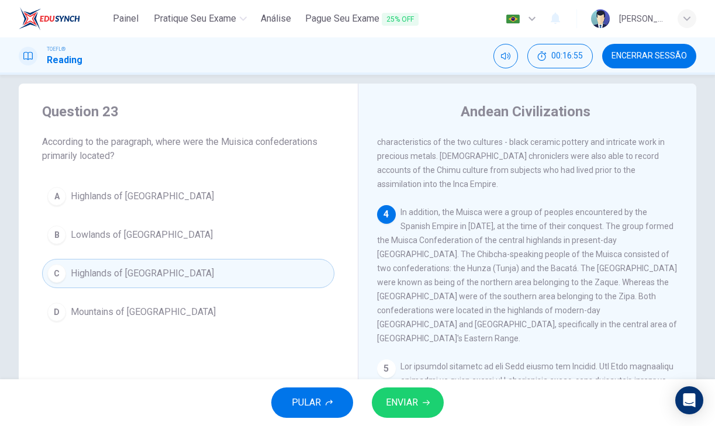
click at [401, 409] on span "ENVIAR" at bounding box center [402, 402] width 32 height 16
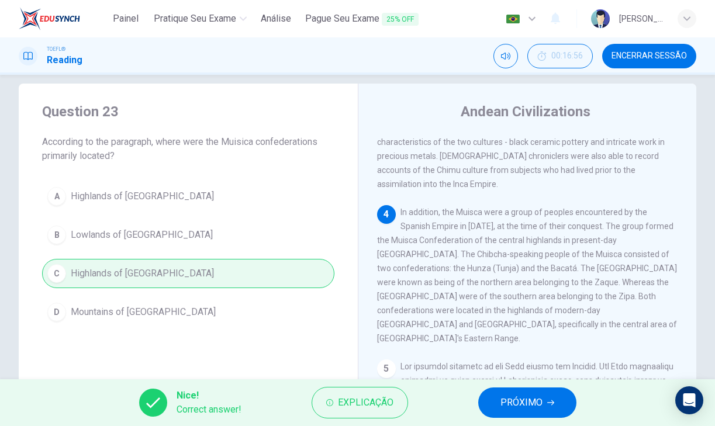
click at [507, 402] on span "PRÓXIMO" at bounding box center [521, 402] width 42 height 16
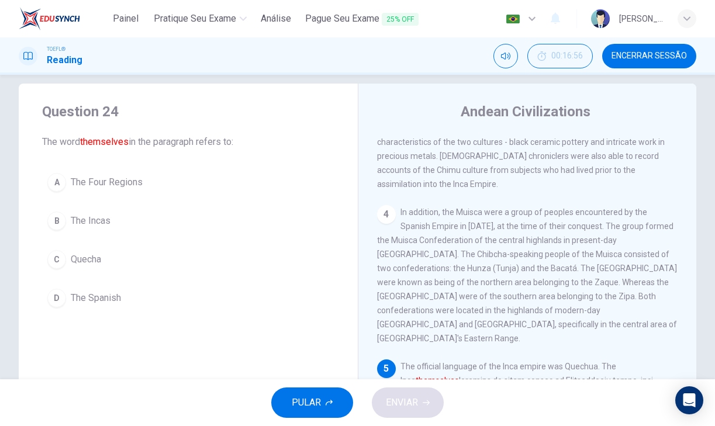
scroll to position [576, 0]
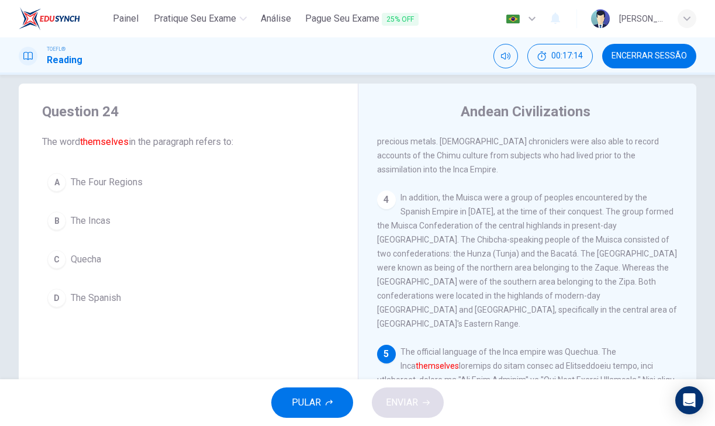
click at [144, 174] on button "A The Four Regions" at bounding box center [188, 182] width 292 height 29
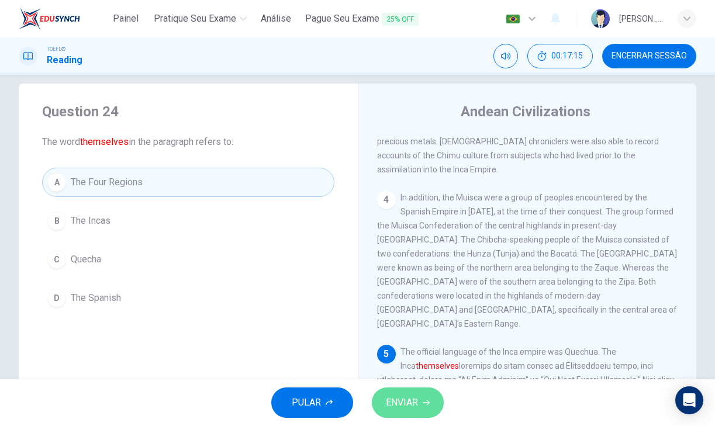
click at [405, 390] on button "ENVIAR" at bounding box center [408, 402] width 72 height 30
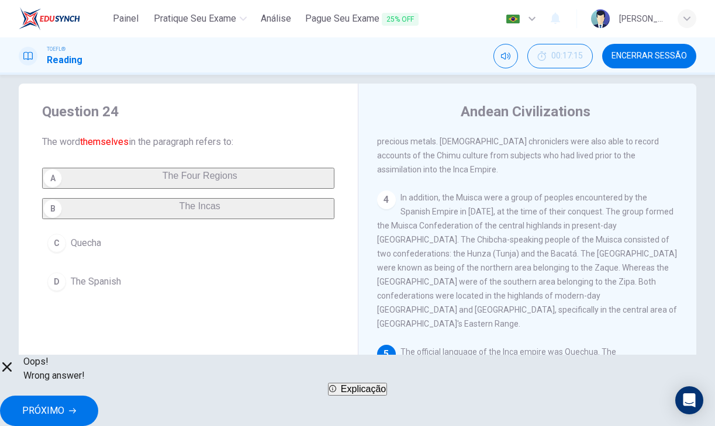
click at [64, 404] on span "PRÓXIMO" at bounding box center [43, 411] width 42 height 16
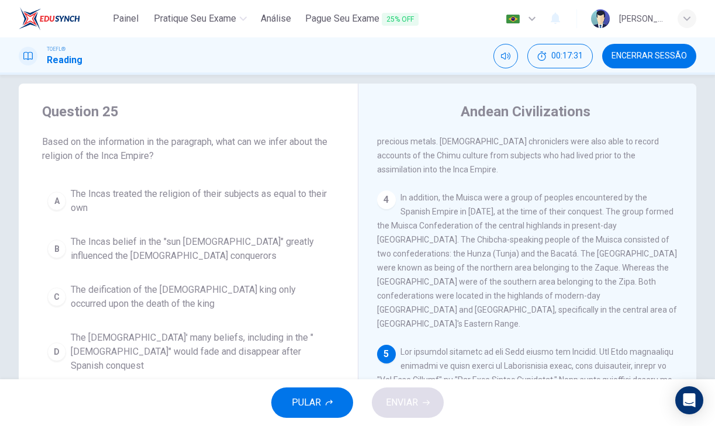
click at [213, 243] on span "The Incas belief in the "sun god" greatly influenced the Spanish conquerors" at bounding box center [200, 249] width 258 height 28
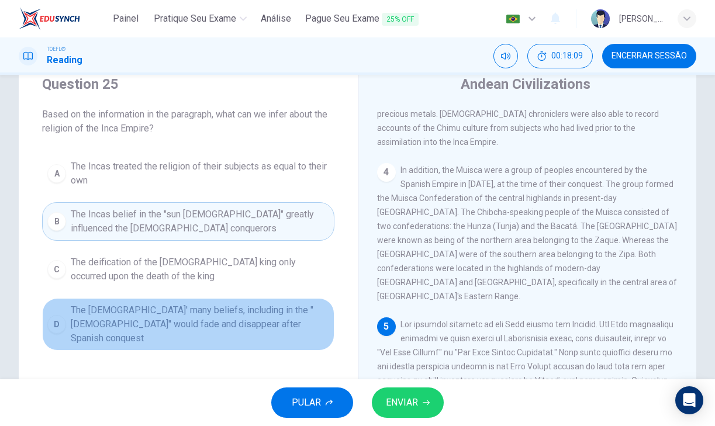
click at [285, 326] on span "The Incas' many beliefs, including in the "sun god" would fade and disappear af…" at bounding box center [200, 324] width 258 height 42
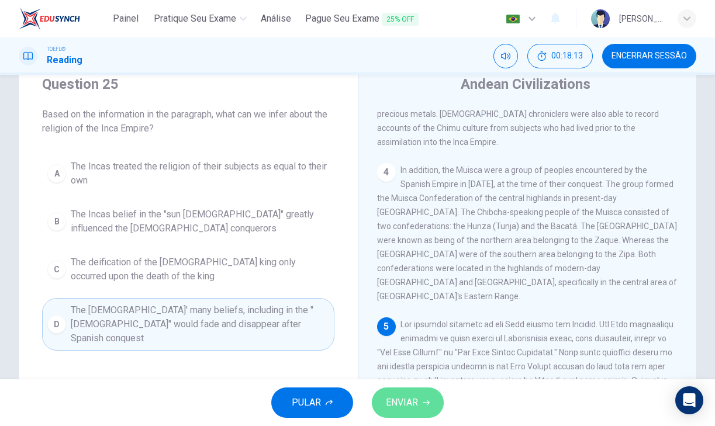
click at [408, 402] on span "ENVIAR" at bounding box center [402, 402] width 32 height 16
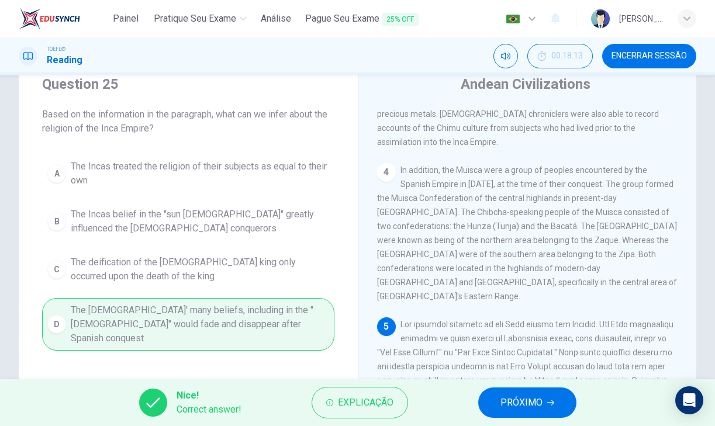
click at [502, 398] on span "PRÓXIMO" at bounding box center [521, 402] width 42 height 16
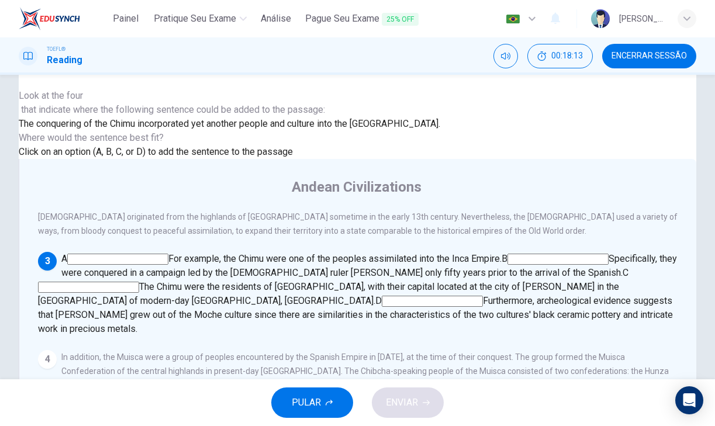
scroll to position [318, 0]
click at [507, 254] on input at bounding box center [557, 259] width 101 height 11
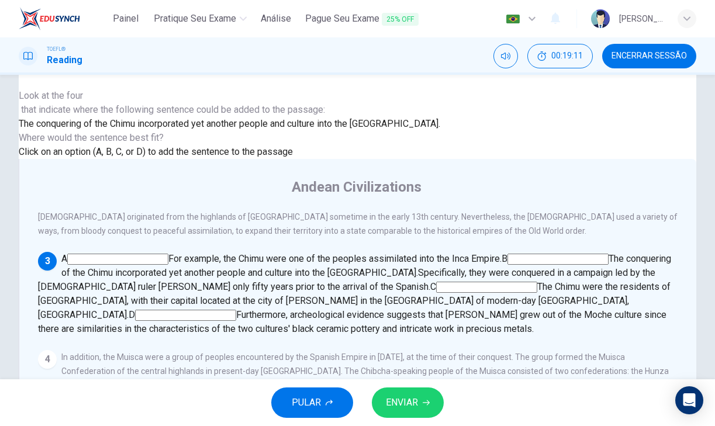
click at [436, 282] on input at bounding box center [486, 287] width 101 height 11
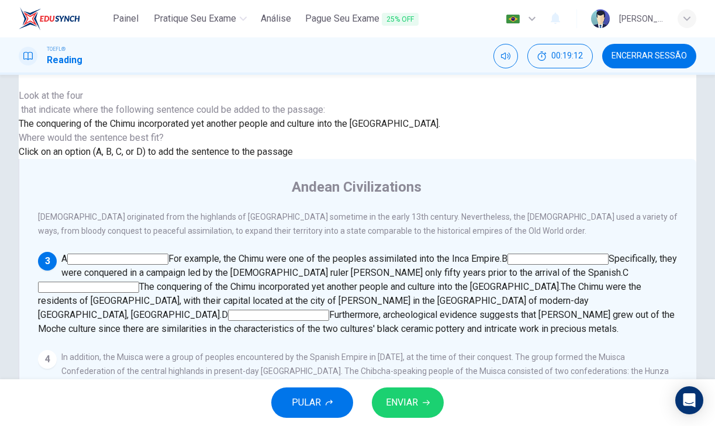
click at [507, 254] on input at bounding box center [557, 259] width 101 height 11
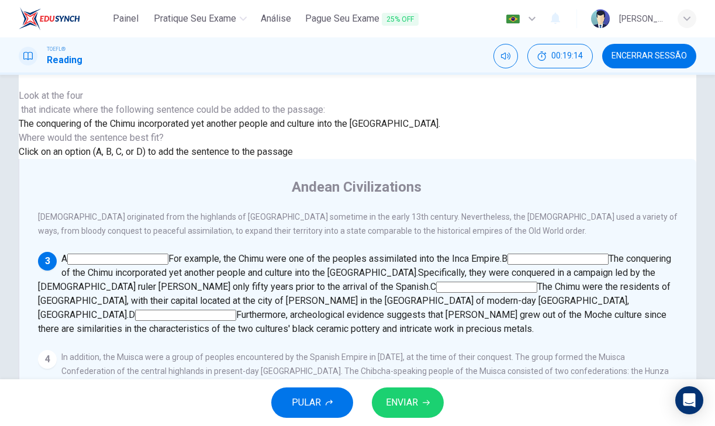
click at [436, 282] on input at bounding box center [486, 287] width 101 height 11
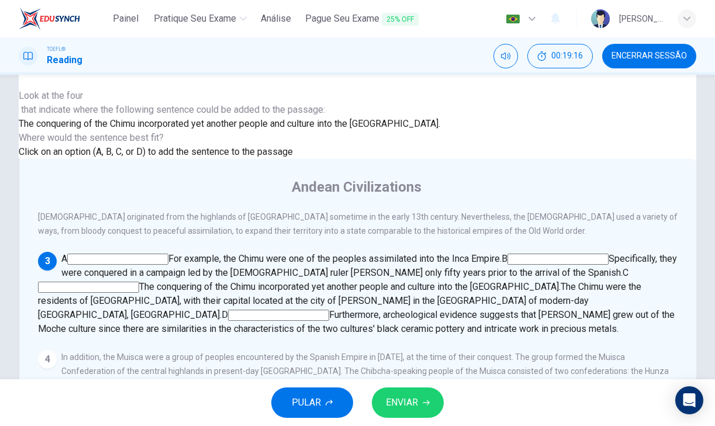
click at [507, 254] on input at bounding box center [557, 259] width 101 height 11
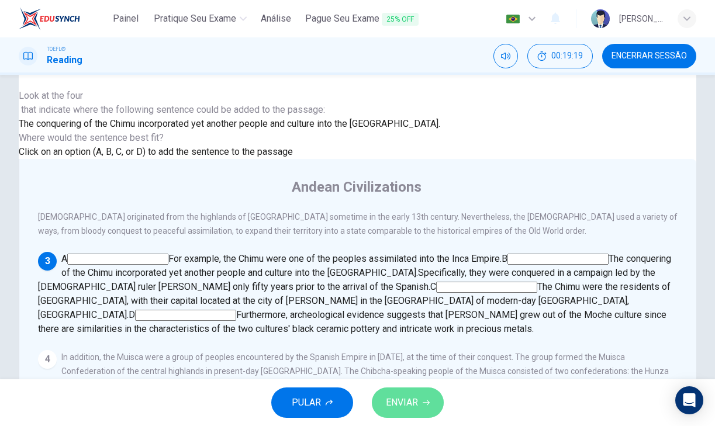
click at [411, 404] on span "ENVIAR" at bounding box center [402, 402] width 32 height 16
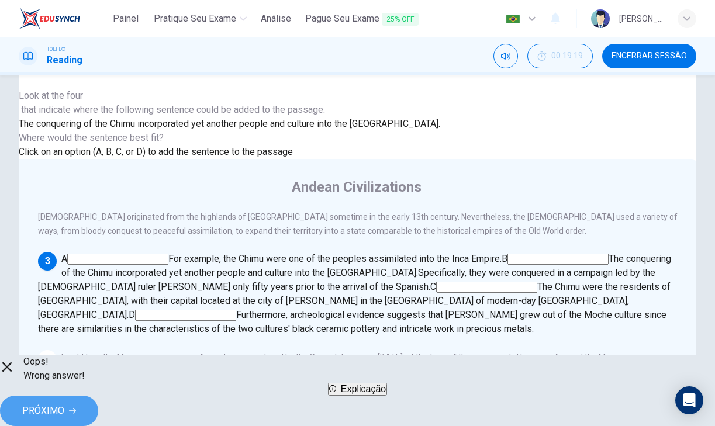
click at [64, 403] on span "PRÓXIMO" at bounding box center [43, 411] width 42 height 16
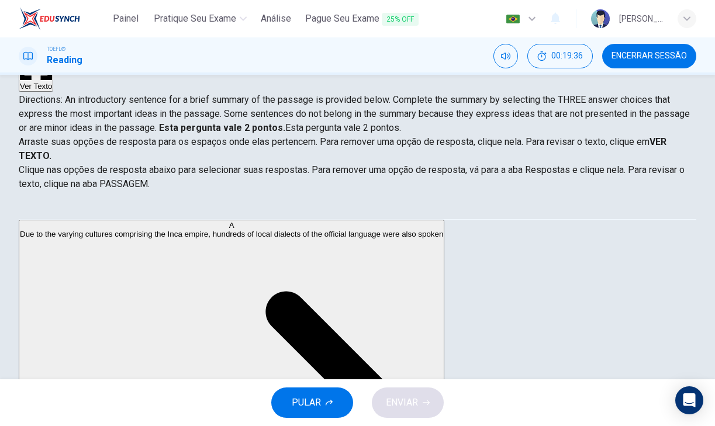
scroll to position [29, 0]
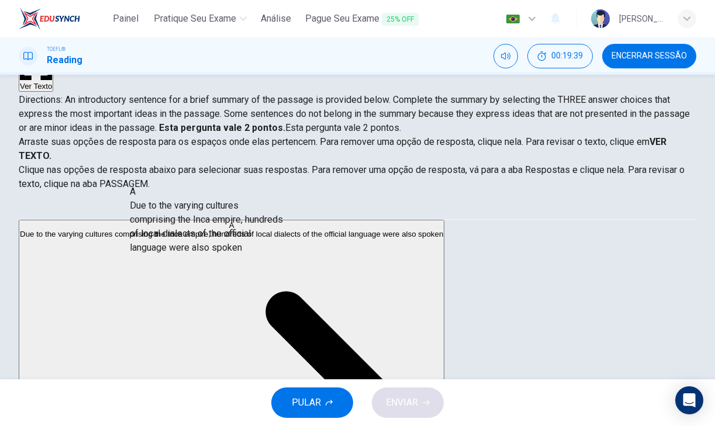
scroll to position [25, 0]
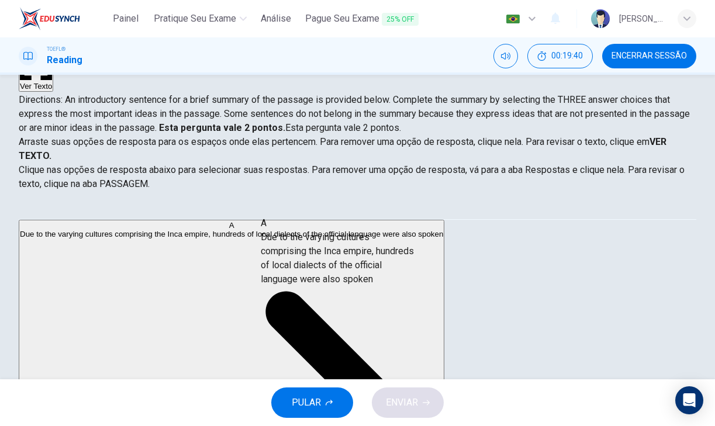
drag, startPoint x: 77, startPoint y: 201, endPoint x: 301, endPoint y: 249, distance: 229.0
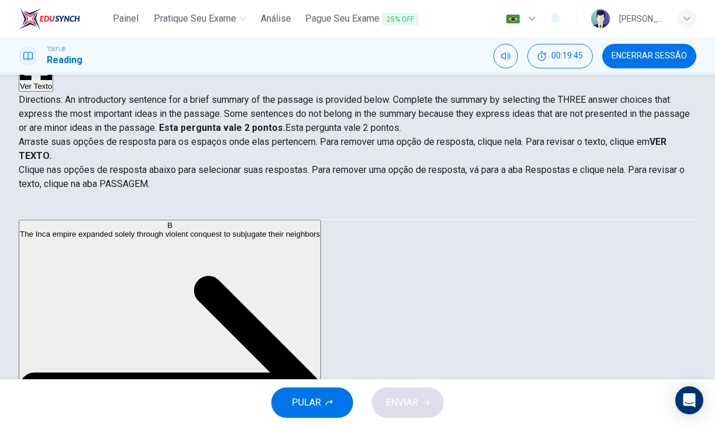
scroll to position [126, 0]
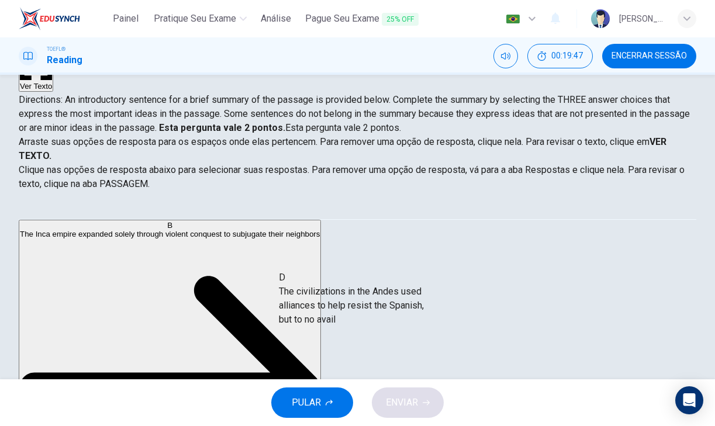
drag, startPoint x: 105, startPoint y: 277, endPoint x: 344, endPoint y: 308, distance: 241.0
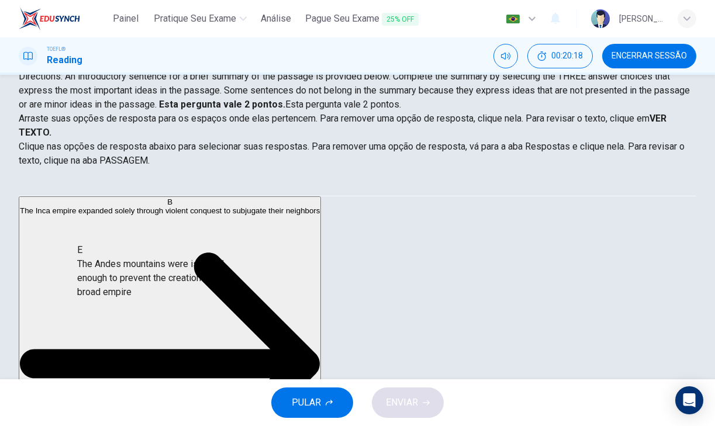
scroll to position [12, 0]
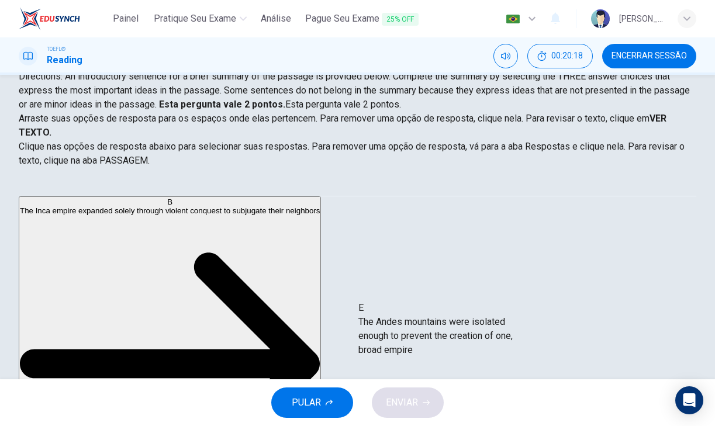
drag, startPoint x: 130, startPoint y: 255, endPoint x: 459, endPoint y: 323, distance: 335.9
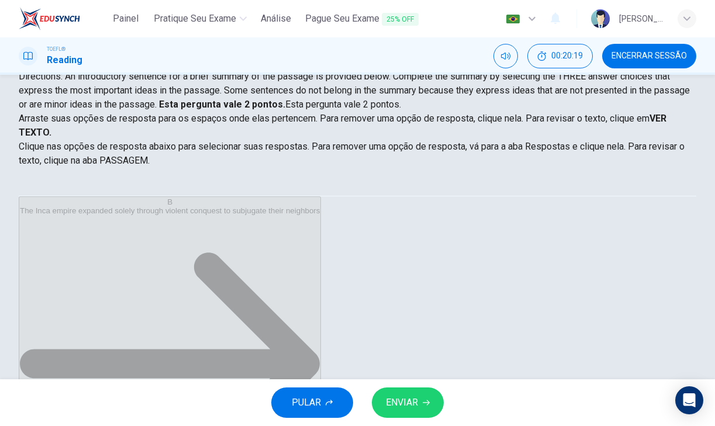
scroll to position [77, 0]
click at [416, 397] on span "ENVIAR" at bounding box center [402, 402] width 32 height 16
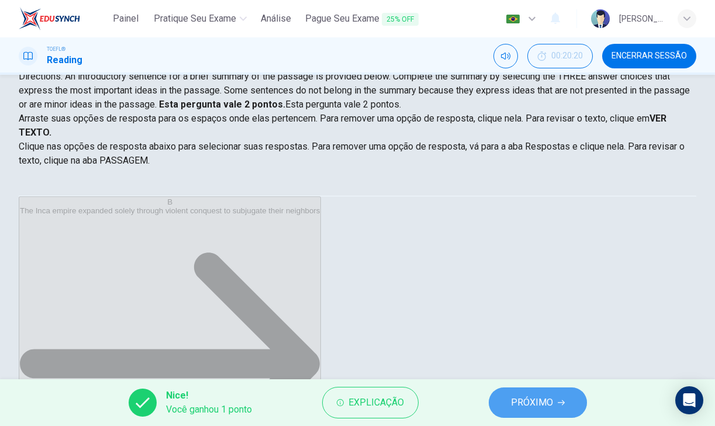
click at [513, 407] on span "PRÓXIMO" at bounding box center [532, 402] width 42 height 16
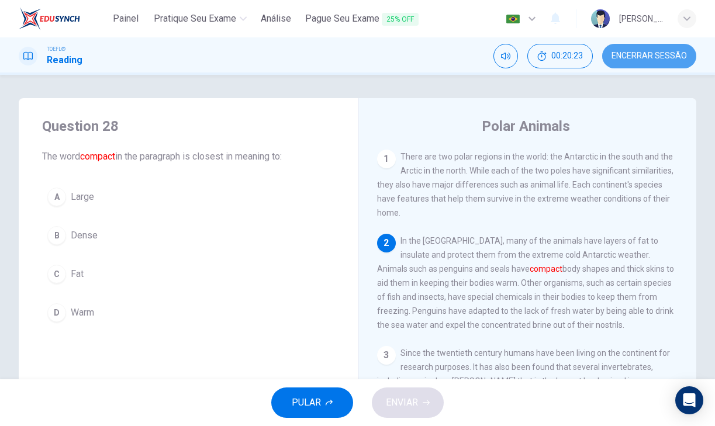
click at [635, 60] on span "Encerrar Sessão" at bounding box center [648, 55] width 75 height 9
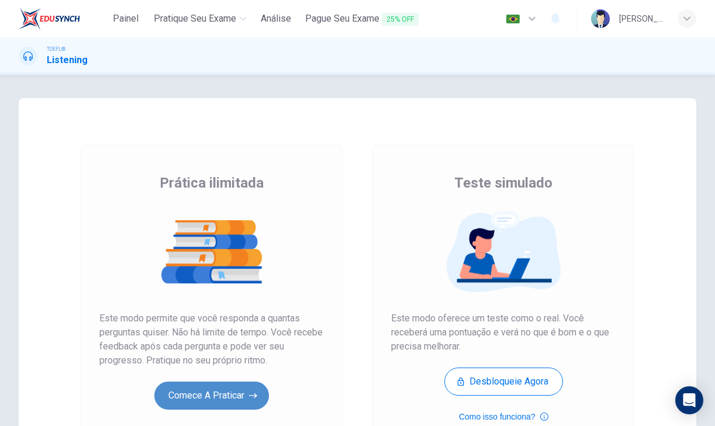
click at [236, 396] on button "Comece a praticar" at bounding box center [211, 396] width 115 height 28
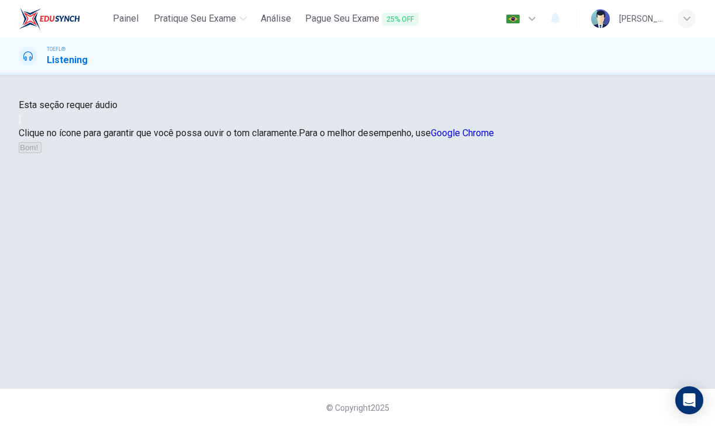
click at [21, 125] on button "button" at bounding box center [20, 119] width 2 height 11
click at [41, 153] on button "Bom!" at bounding box center [30, 147] width 23 height 11
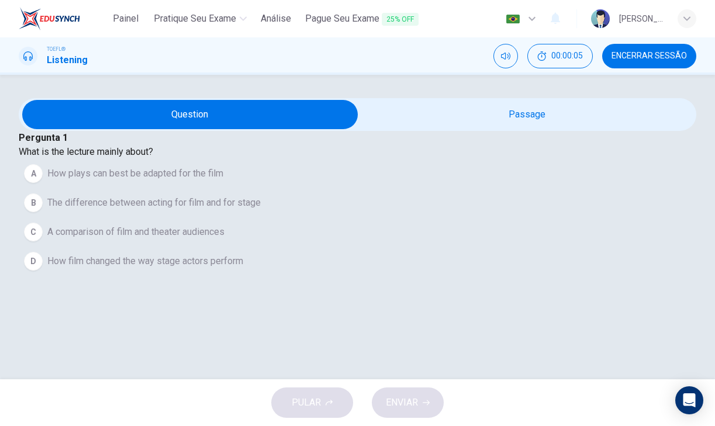
click at [494, 129] on input "checkbox" at bounding box center [190, 114] width 1016 height 29
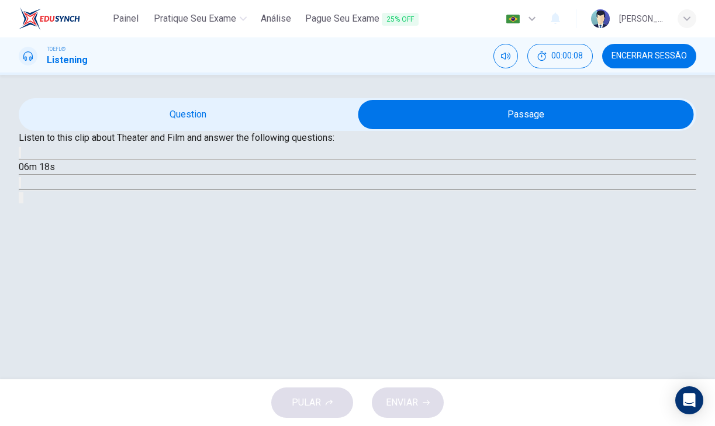
scroll to position [65, 0]
click at [20, 155] on icon "button" at bounding box center [20, 155] width 0 height 0
click at [238, 129] on input "checkbox" at bounding box center [526, 114] width 1016 height 29
checkbox input "false"
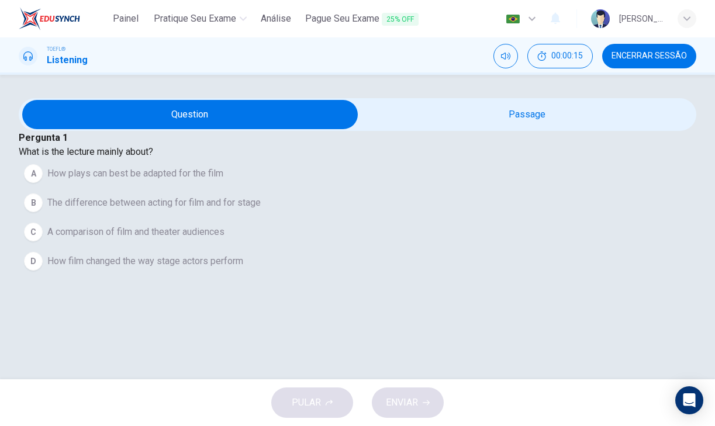
scroll to position [86, 0]
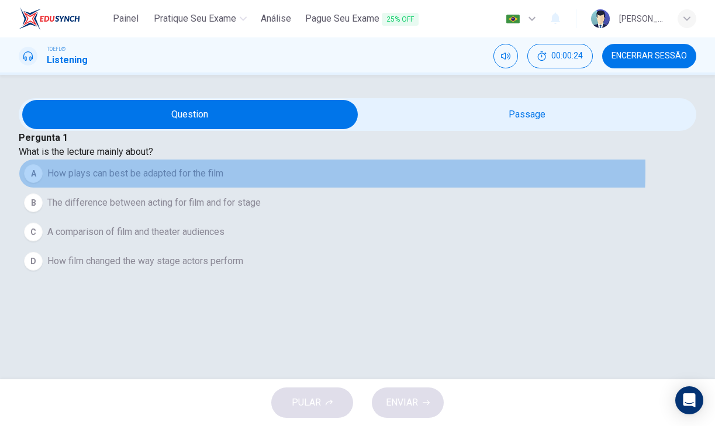
click at [172, 169] on span "How plays can best be adapted for the film" at bounding box center [135, 174] width 176 height 14
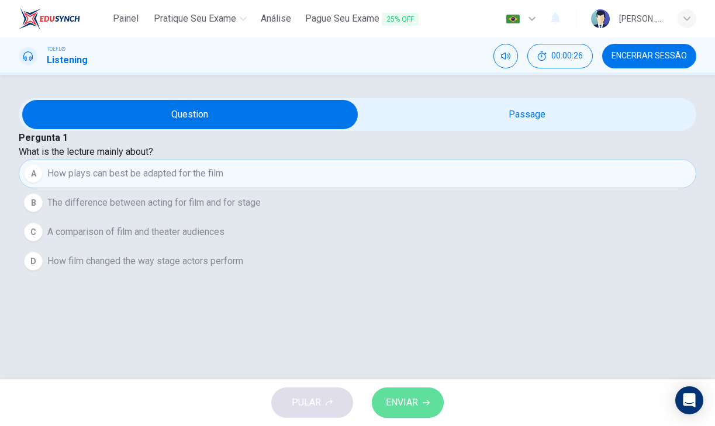
click at [401, 401] on span "ENVIAR" at bounding box center [402, 402] width 32 height 16
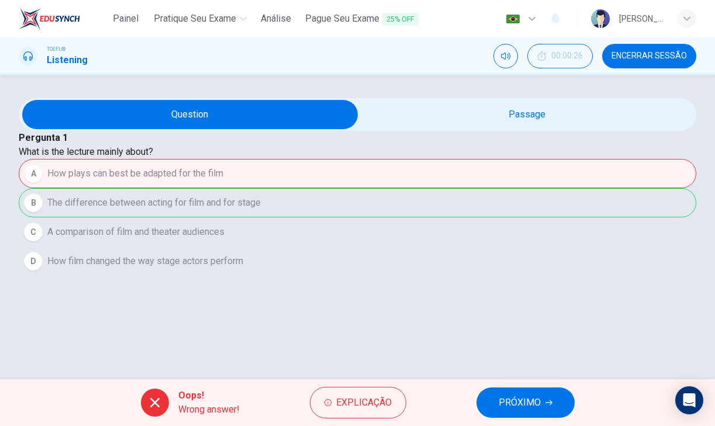
click at [359, 214] on div "A How plays can best be adapted for the film B The difference between acting fo…" at bounding box center [357, 217] width 677 height 117
click at [517, 405] on span "PRÓXIMO" at bounding box center [519, 402] width 42 height 16
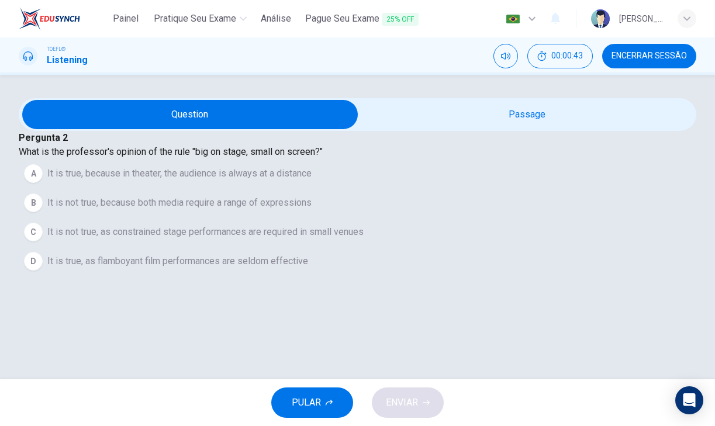
scroll to position [-1, 0]
type input "10"
click at [412, 129] on input "checkbox" at bounding box center [190, 114] width 1016 height 29
checkbox input "true"
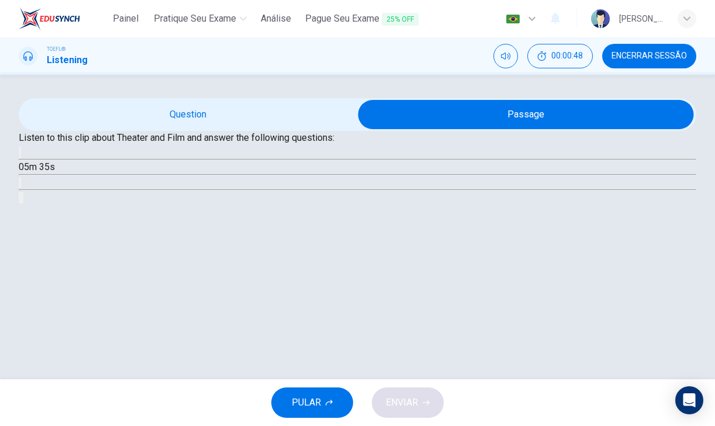
scroll to position [19, 0]
type input "12"
click at [292, 129] on input "checkbox" at bounding box center [526, 114] width 1016 height 29
checkbox input "false"
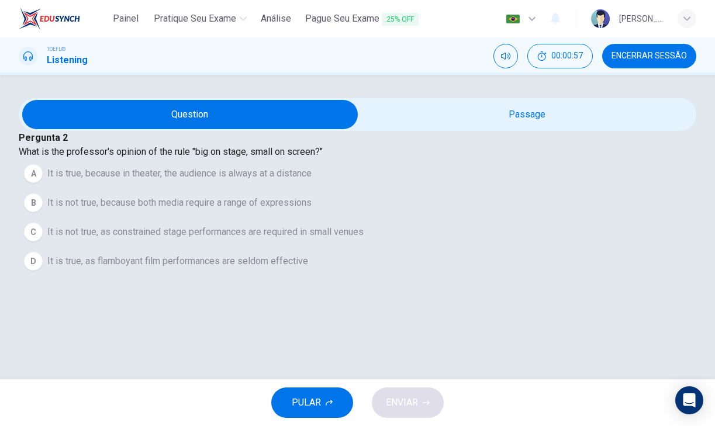
scroll to position [91, 0]
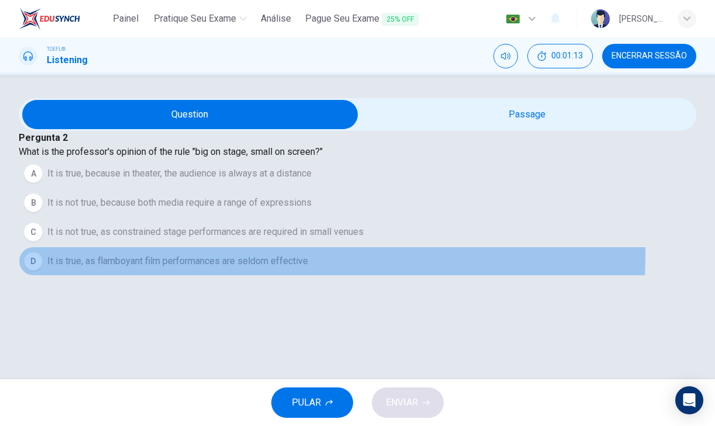
click at [176, 276] on button "D It is true, as flamboyant film performances are seldom effective" at bounding box center [357, 261] width 677 height 29
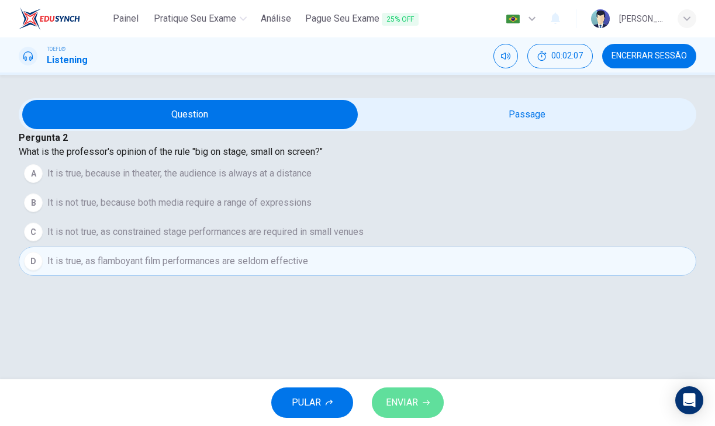
click at [405, 399] on span "ENVIAR" at bounding box center [402, 402] width 32 height 16
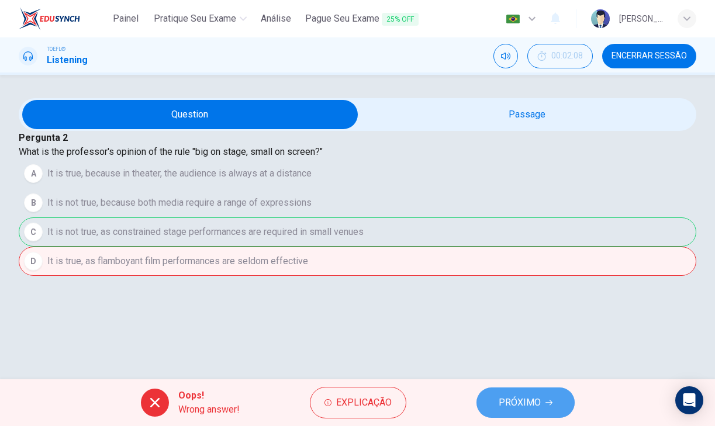
click at [516, 394] on button "PRÓXIMO" at bounding box center [525, 402] width 98 height 30
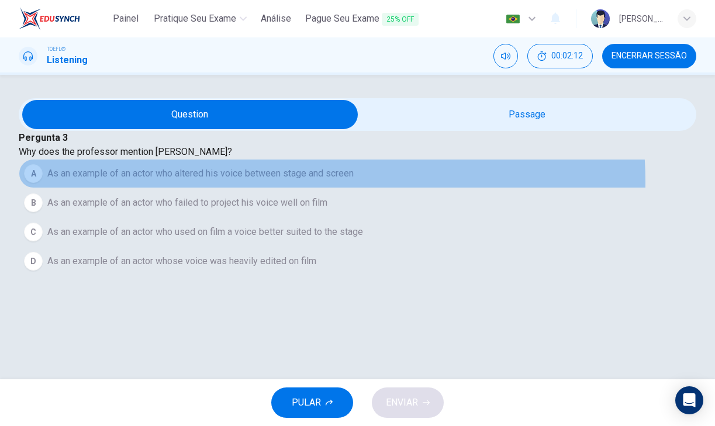
click at [303, 178] on button "A As an example of an actor who altered his voice between stage and screen" at bounding box center [357, 173] width 677 height 29
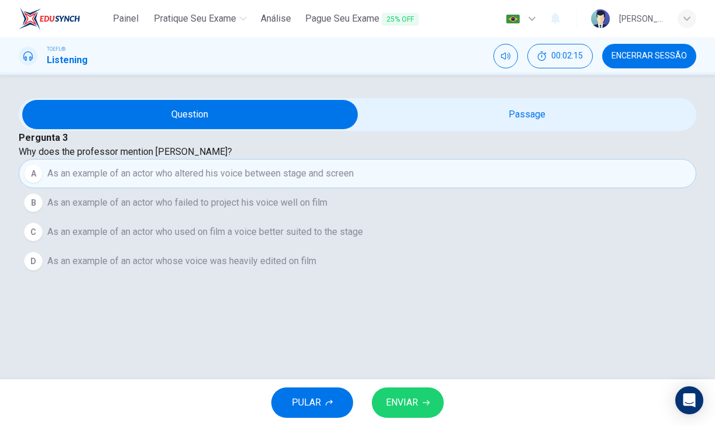
click at [410, 401] on span "ENVIAR" at bounding box center [402, 402] width 32 height 16
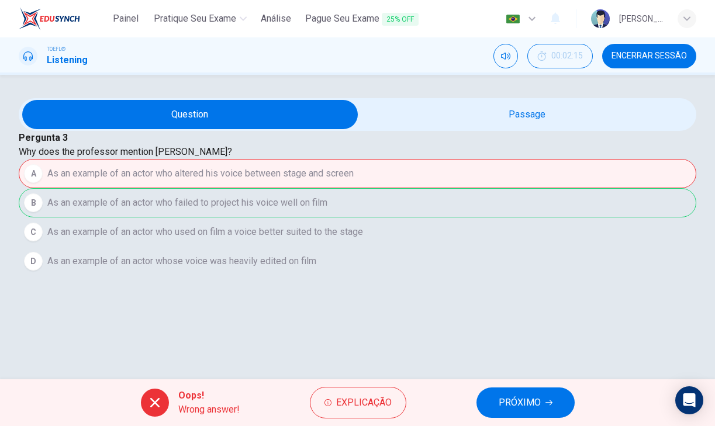
click at [508, 399] on span "PRÓXIMO" at bounding box center [519, 402] width 42 height 16
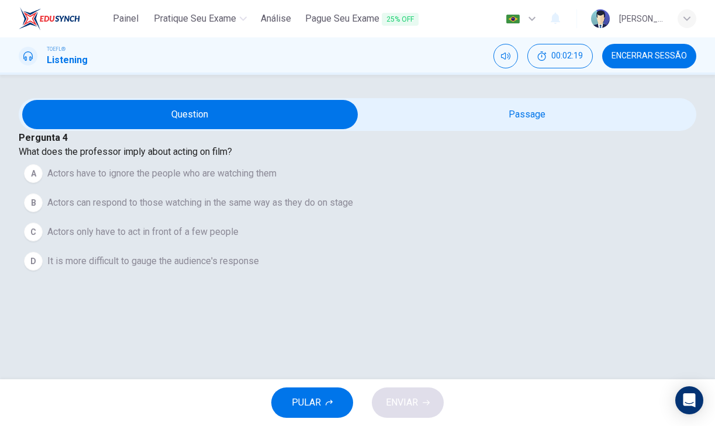
click at [616, 48] on button "Encerrar Sessão" at bounding box center [649, 56] width 94 height 25
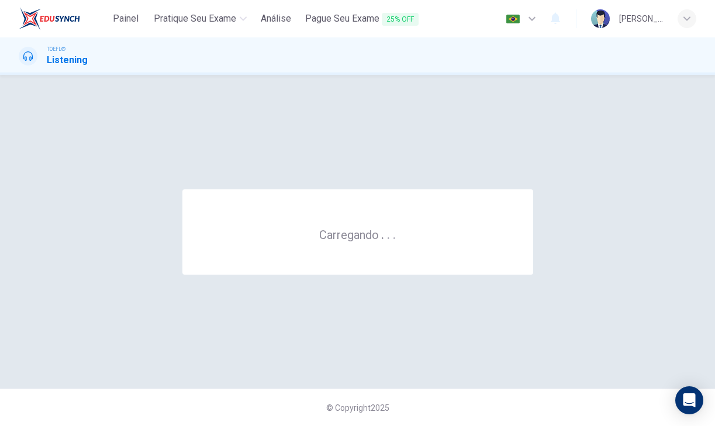
scroll to position [0, 0]
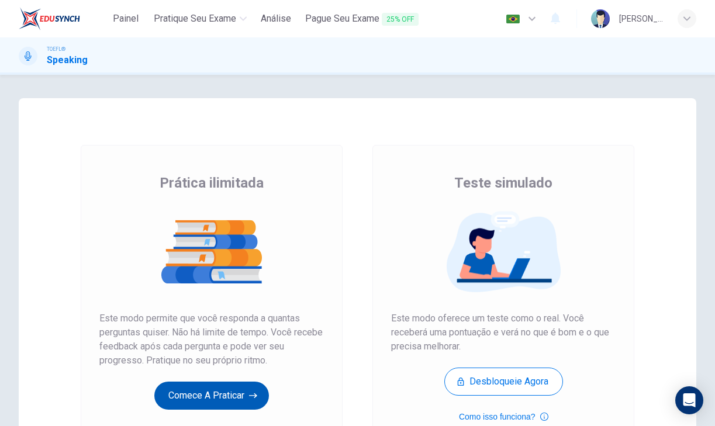
click at [218, 397] on button "Comece a praticar" at bounding box center [211, 396] width 115 height 28
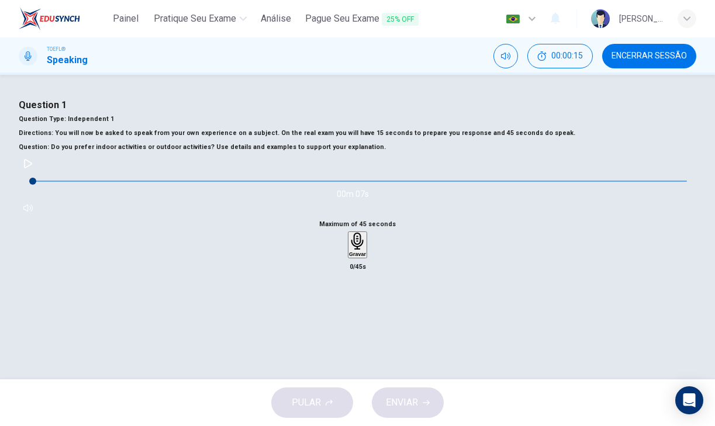
click at [33, 168] on icon "button" at bounding box center [27, 163] width 9 height 9
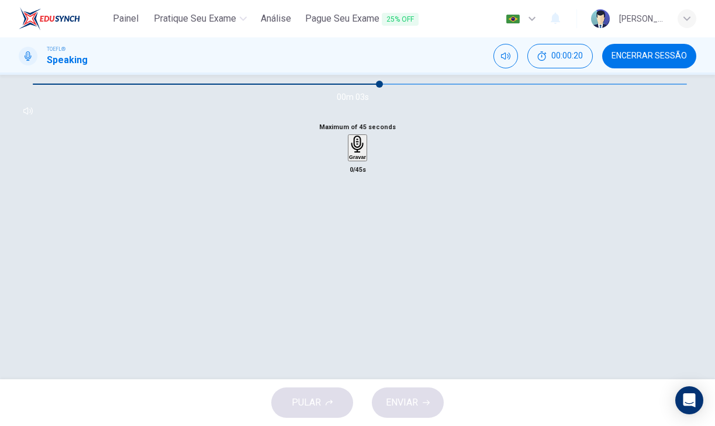
scroll to position [96, 0]
type input "0"
click at [358, 153] on icon "button" at bounding box center [357, 144] width 12 height 17
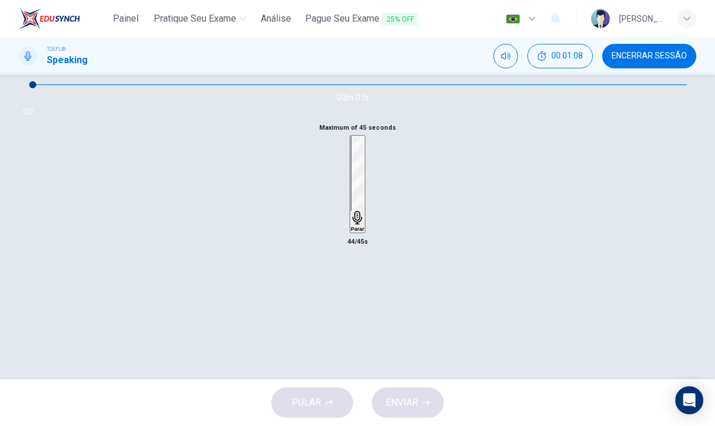
click at [364, 232] on div "Parar" at bounding box center [357, 184] width 13 height 96
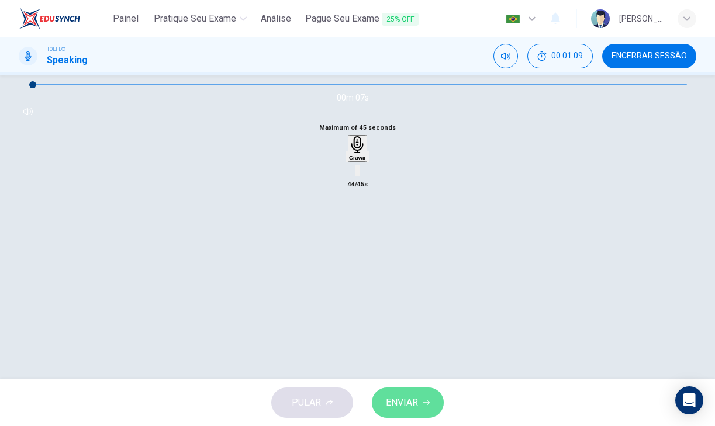
click at [404, 410] on span "ENVIAR" at bounding box center [402, 402] width 32 height 16
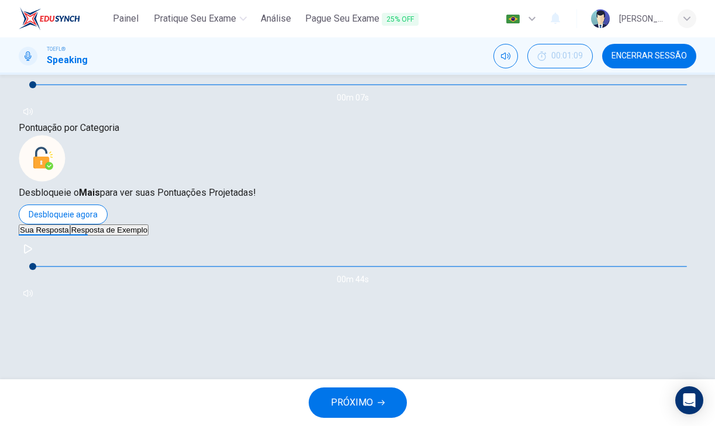
click at [148, 235] on button "Resposta de Exemplo" at bounding box center [109, 229] width 78 height 11
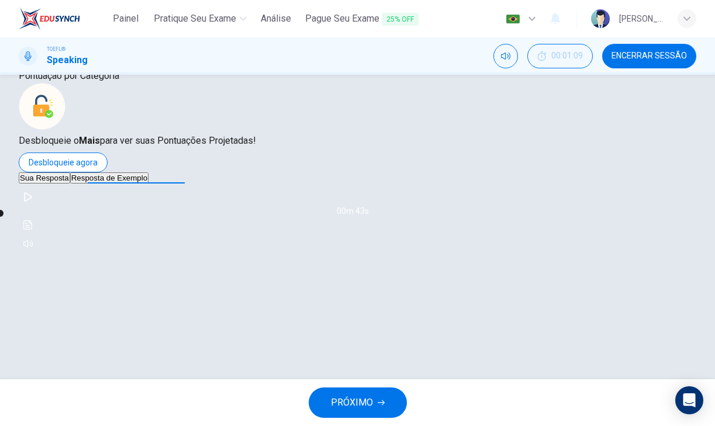
scroll to position [181, 0]
click at [70, 183] on button "Sua Resposta" at bounding box center [44, 177] width 51 height 11
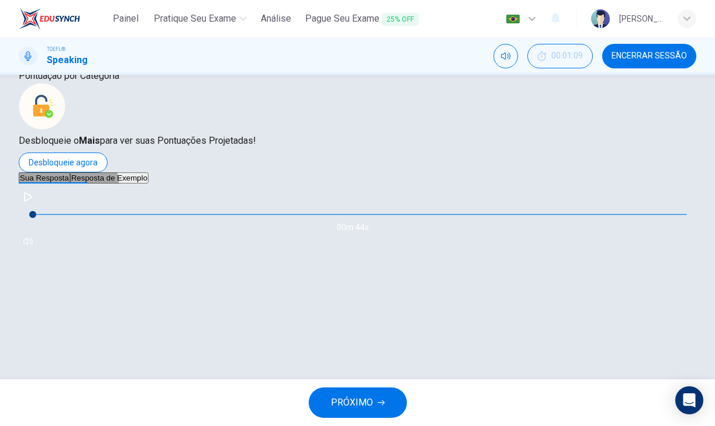
click at [145, 183] on button "Resposta de Exemplo" at bounding box center [109, 177] width 78 height 11
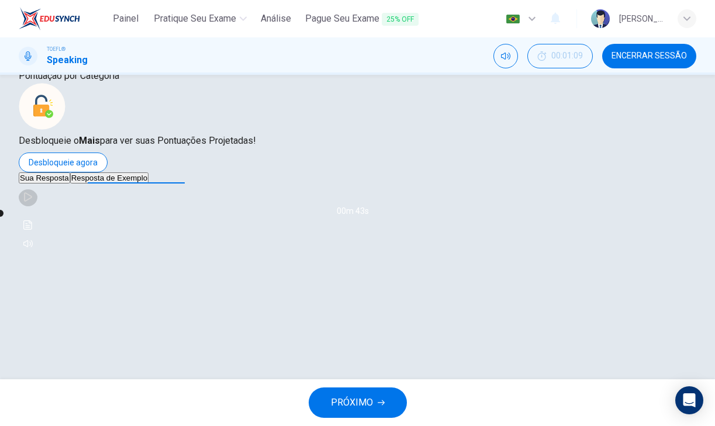
click at [33, 202] on icon "button" at bounding box center [27, 196] width 9 height 9
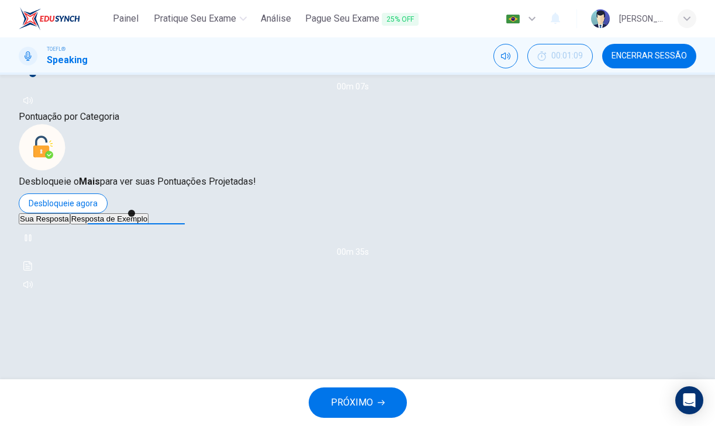
scroll to position [134, 0]
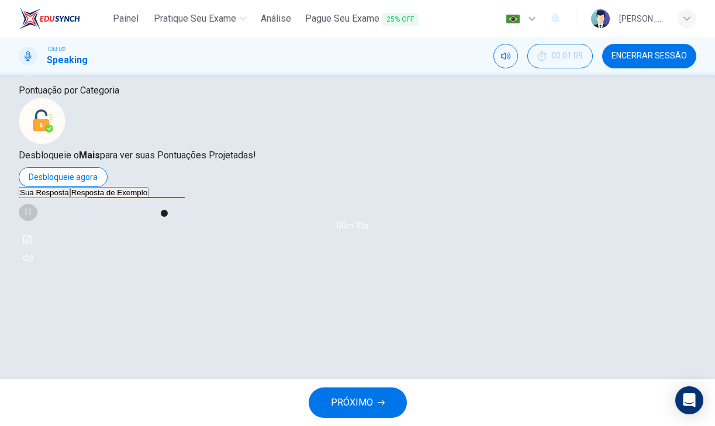
click at [33, 216] on icon "button" at bounding box center [27, 211] width 9 height 9
type input "23"
click at [70, 198] on button "Sua Resposta" at bounding box center [44, 192] width 51 height 11
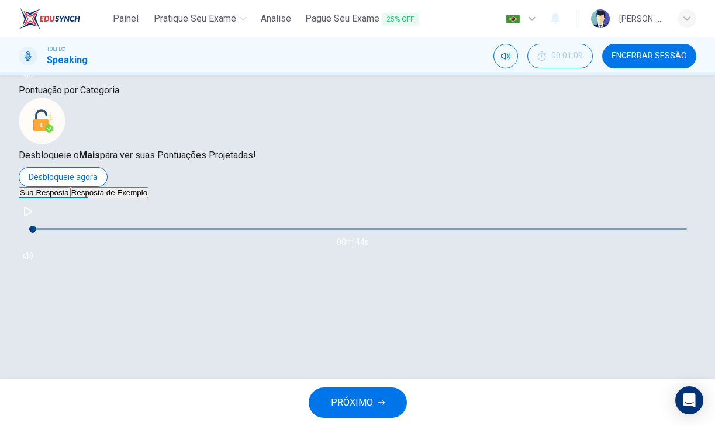
click at [352, 391] on button "PRÓXIMO" at bounding box center [357, 402] width 98 height 30
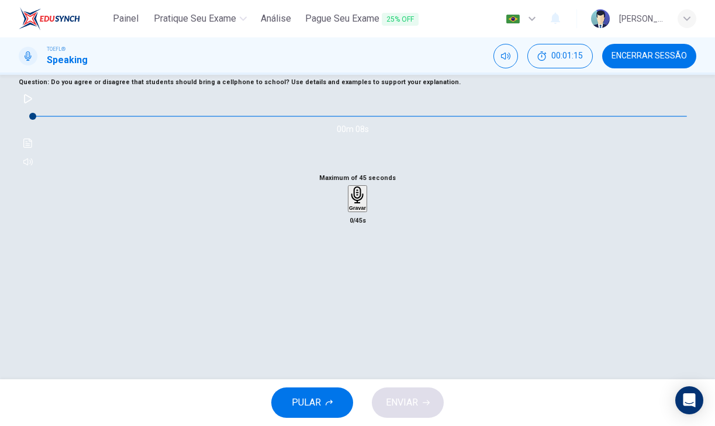
scroll to position [73, 0]
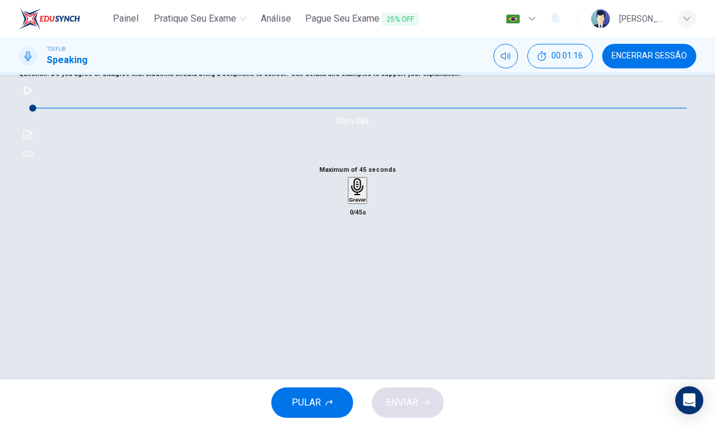
click at [352, 195] on icon "button" at bounding box center [357, 186] width 17 height 17
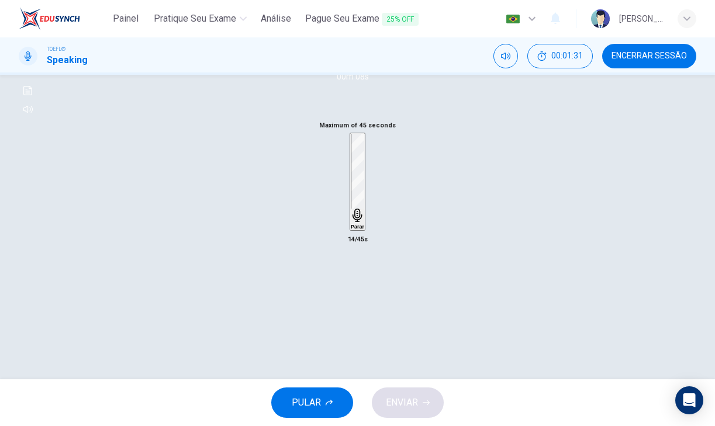
scroll to position [120, 0]
click at [364, 227] on div "Parar" at bounding box center [357, 179] width 13 height 96
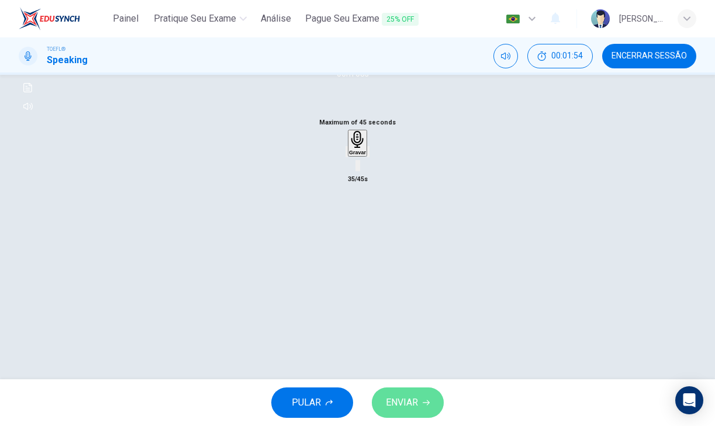
click at [393, 393] on button "ENVIAR" at bounding box center [408, 402] width 72 height 30
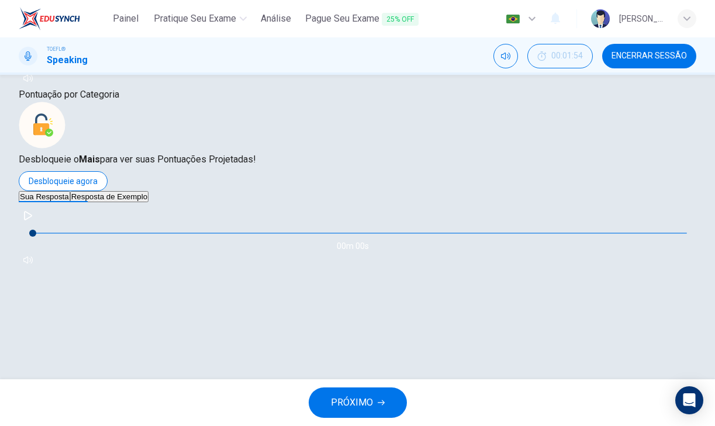
scroll to position [184, 0]
click at [353, 404] on span "PRÓXIMO" at bounding box center [352, 402] width 42 height 16
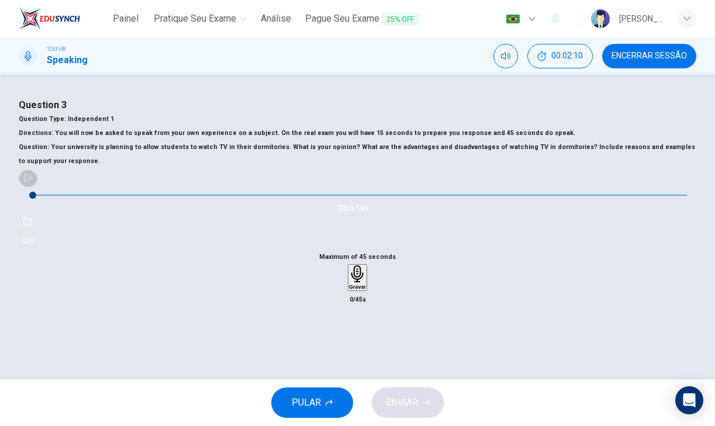
click at [33, 182] on icon "button" at bounding box center [27, 177] width 9 height 9
click at [31, 181] on icon "button" at bounding box center [28, 177] width 6 height 7
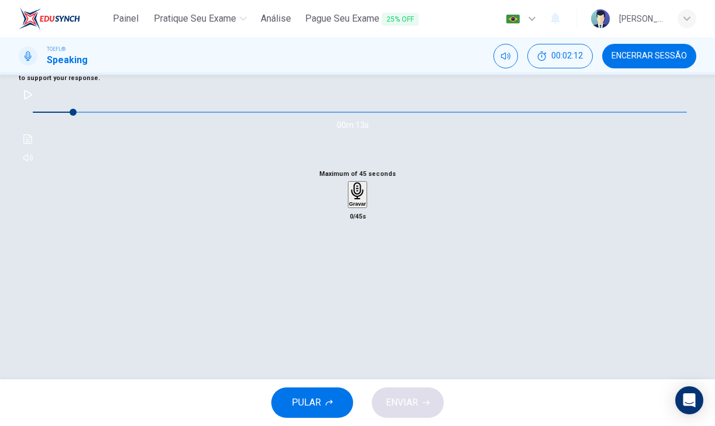
scroll to position [96, 0]
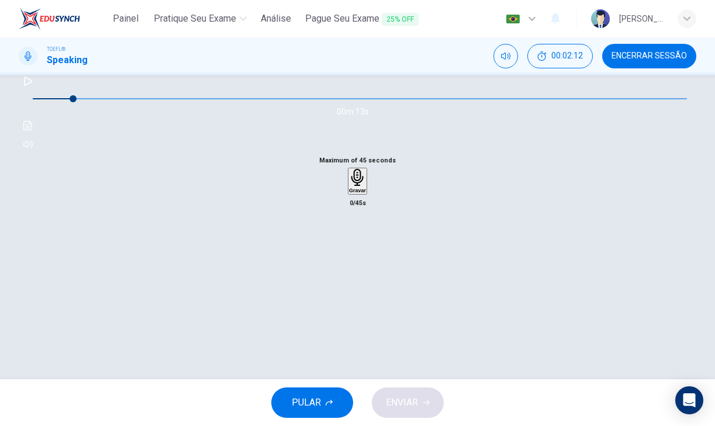
click at [366, 193] on div "Gravar" at bounding box center [357, 181] width 17 height 25
click at [412, 404] on span "ENVIAR" at bounding box center [402, 402] width 32 height 16
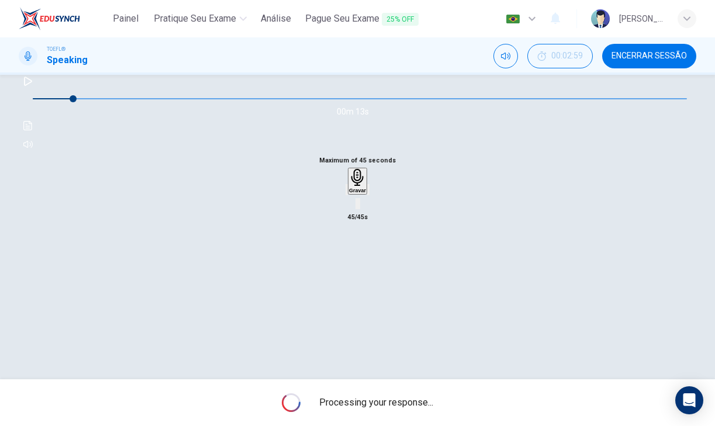
click at [583, 154] on div "00m 13s" at bounding box center [357, 113] width 677 height 82
type input "0"
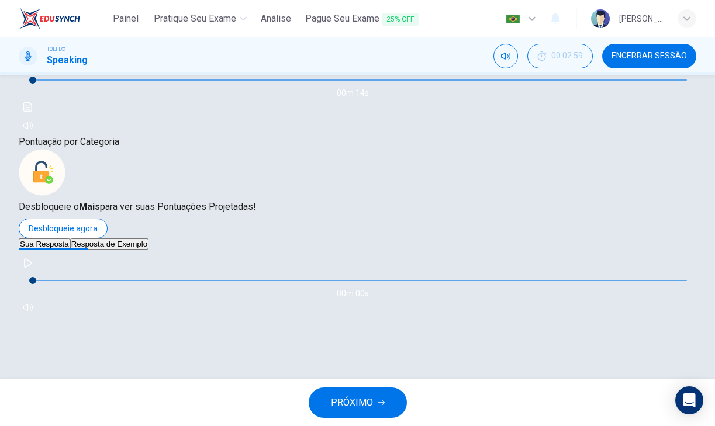
scroll to position [117, 0]
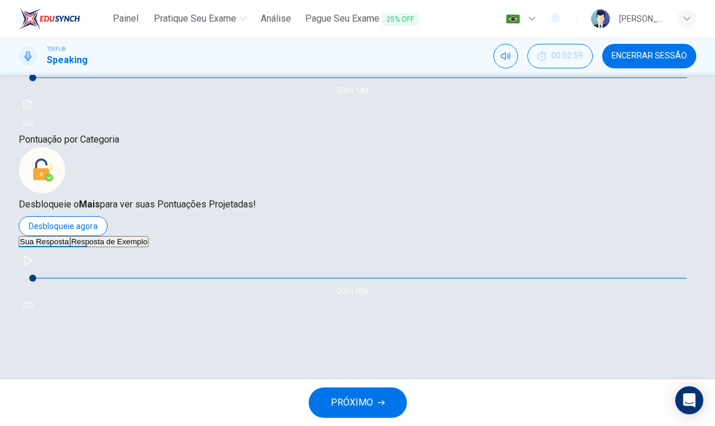
click at [677, 58] on span "Encerrar Sessão" at bounding box center [648, 55] width 75 height 9
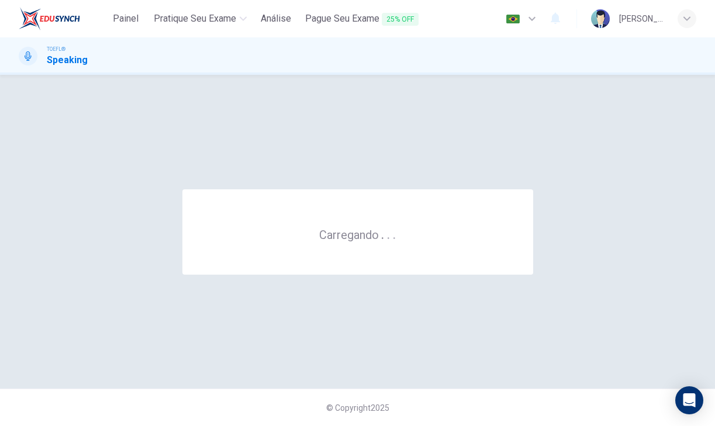
scroll to position [0, 0]
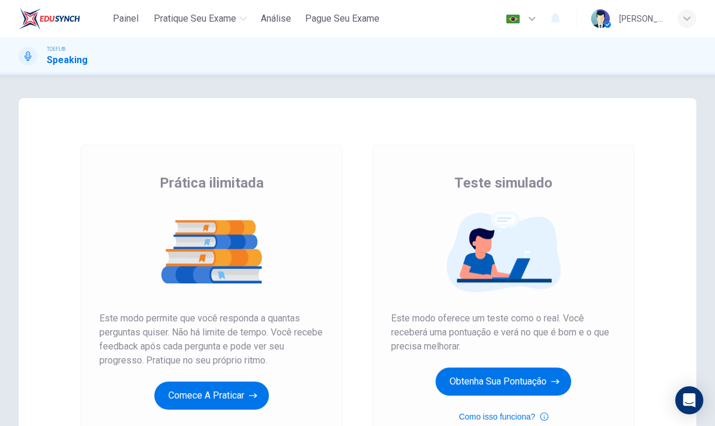
click at [63, 33] on div "Painel Pratique seu exame Análise Pague Seu Exame Português pt ​ davi p costa" at bounding box center [357, 18] width 677 height 37
click at [63, 47] on span "TOEFL®" at bounding box center [56, 49] width 19 height 8
click at [137, 19] on span "Painel" at bounding box center [126, 19] width 26 height 14
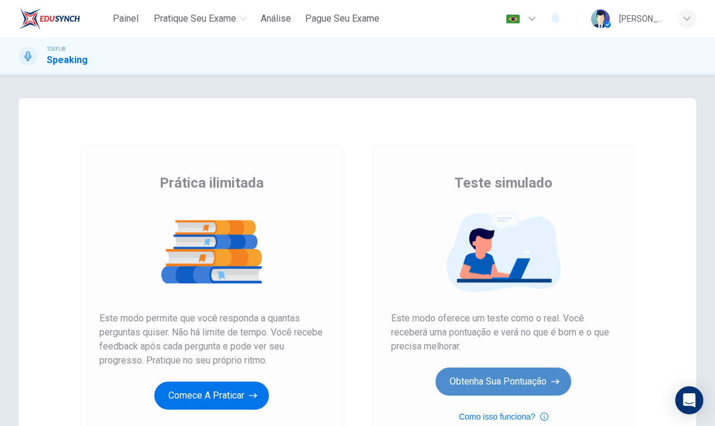
click at [453, 369] on button "Obtenha sua pontuação" at bounding box center [503, 382] width 136 height 28
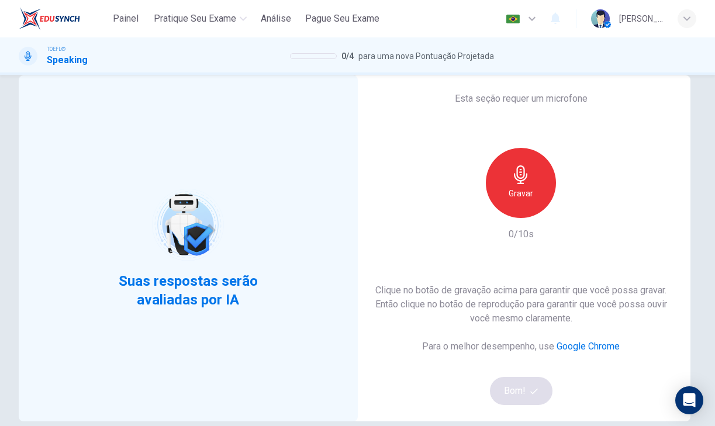
scroll to position [21, 0]
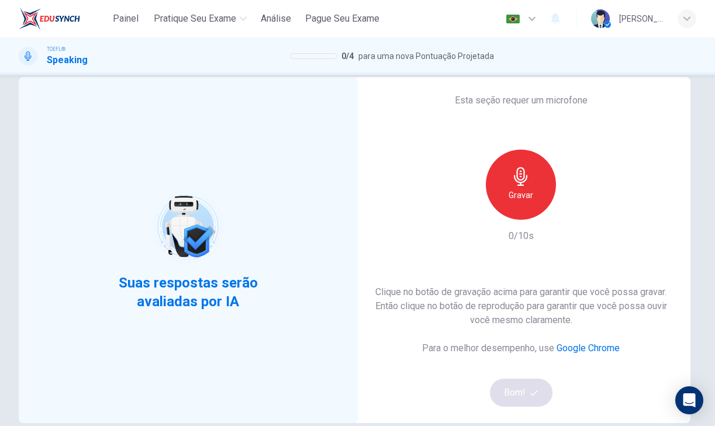
click at [526, 191] on h6 "Gravar" at bounding box center [520, 195] width 25 height 14
click at [509, 387] on button "Bom!" at bounding box center [521, 393] width 63 height 28
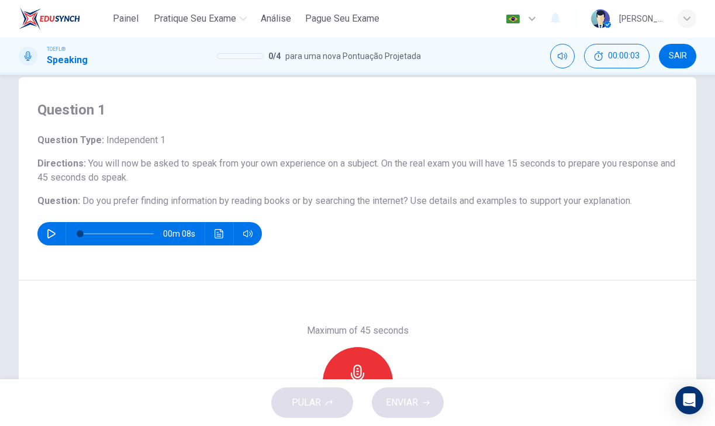
click at [56, 232] on icon "button" at bounding box center [51, 233] width 9 height 9
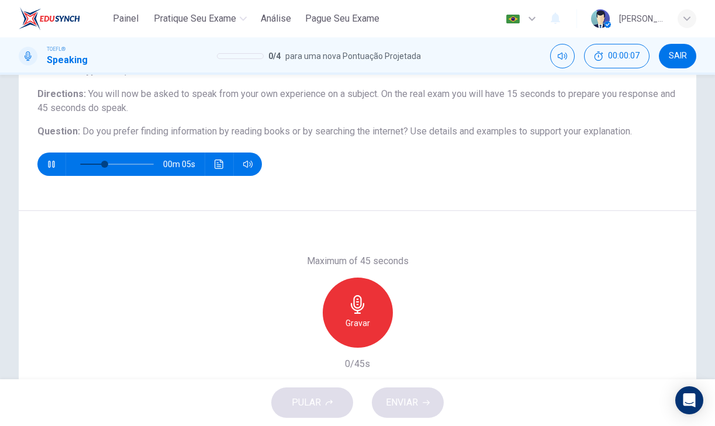
scroll to position [92, 0]
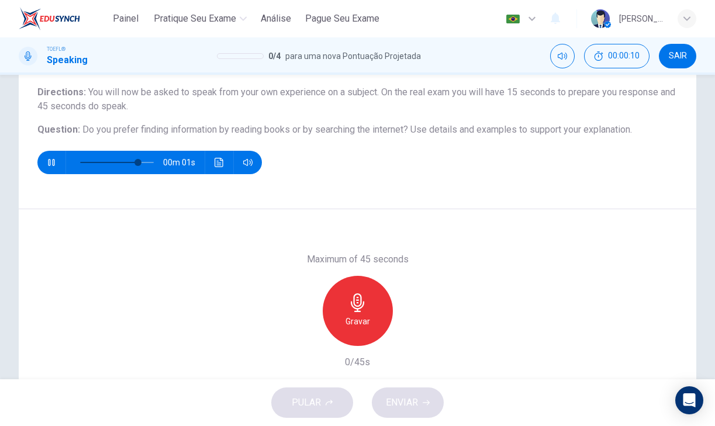
click at [359, 296] on icon "button" at bounding box center [357, 302] width 19 height 19
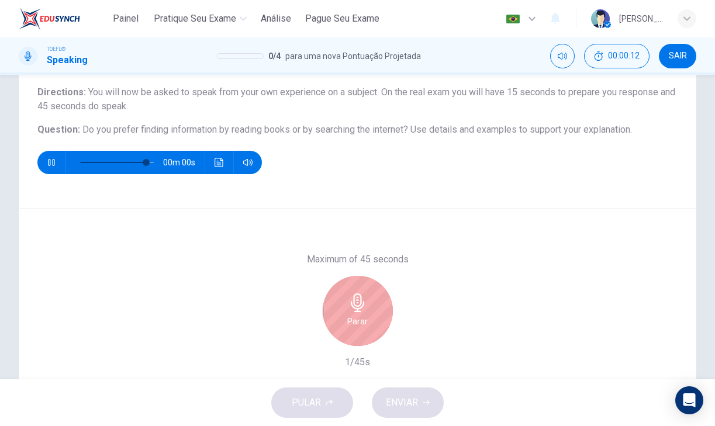
type input "0"
click at [368, 318] on div "Parar" at bounding box center [358, 311] width 70 height 70
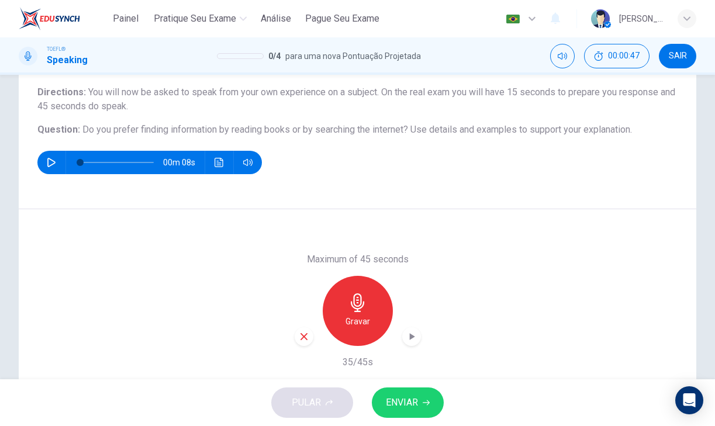
click at [402, 408] on span "ENVIAR" at bounding box center [402, 402] width 32 height 16
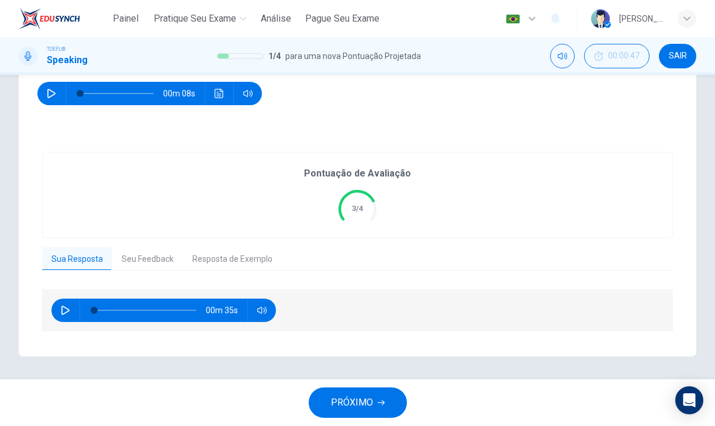
scroll to position [0, 0]
click at [356, 396] on span "PRÓXIMO" at bounding box center [352, 402] width 42 height 16
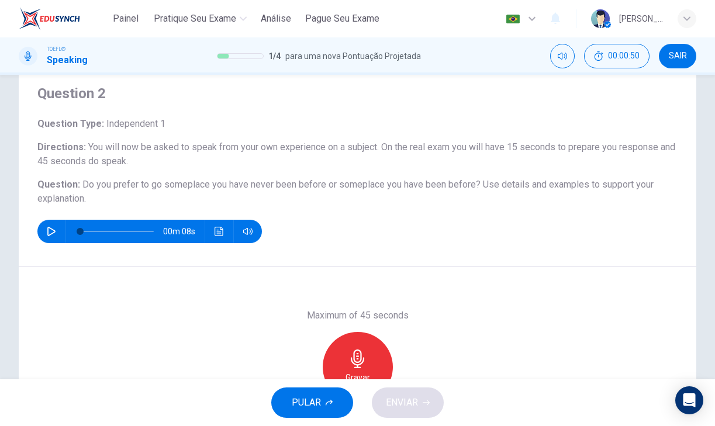
scroll to position [61, 0]
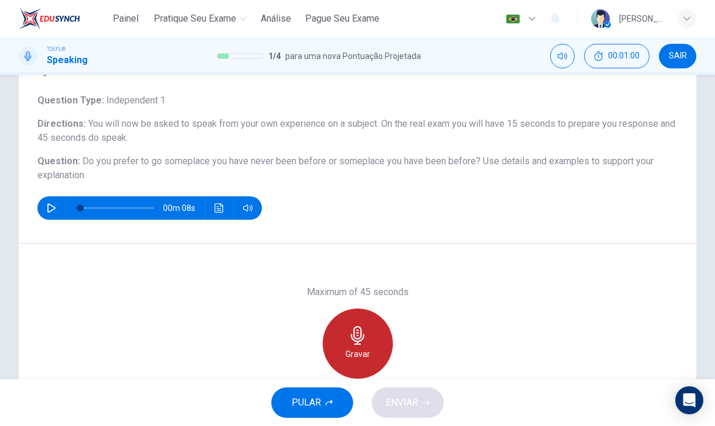
click at [363, 351] on h6 "Gravar" at bounding box center [357, 354] width 25 height 14
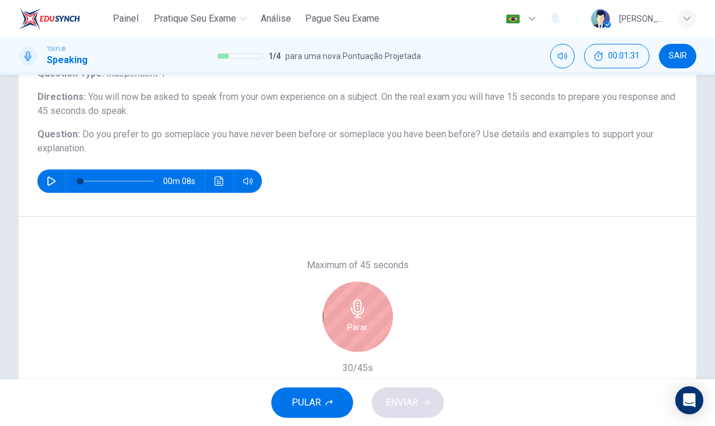
scroll to position [102, 0]
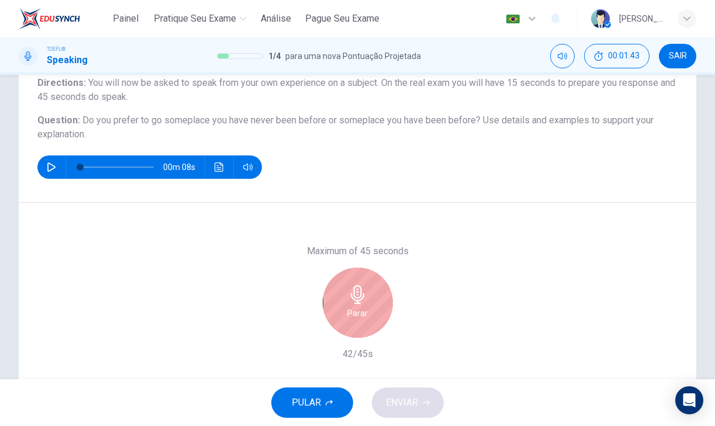
click at [344, 311] on div "Parar" at bounding box center [358, 303] width 70 height 70
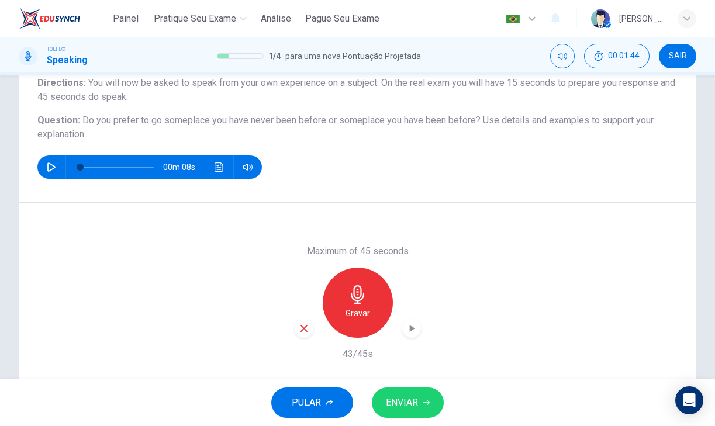
click at [394, 406] on span "ENVIAR" at bounding box center [402, 402] width 32 height 16
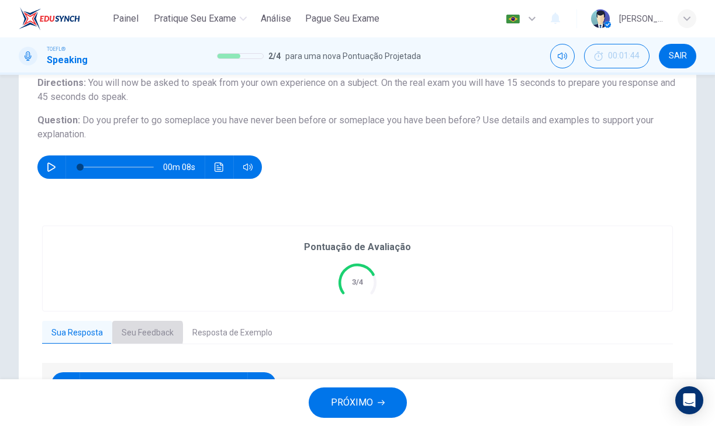
click at [122, 332] on button "Seu Feedback" at bounding box center [147, 333] width 71 height 25
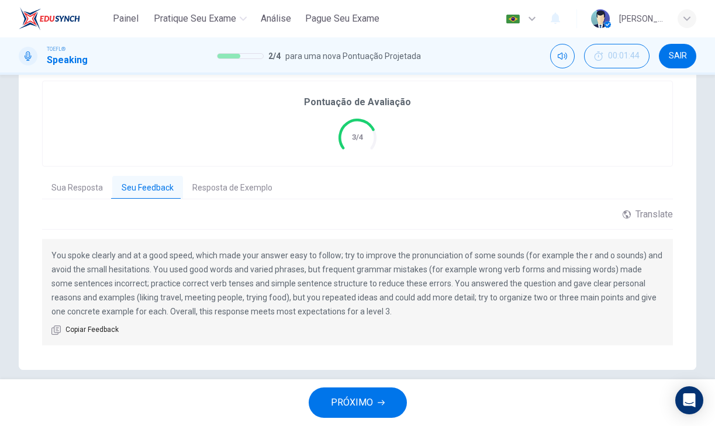
scroll to position [249, 0]
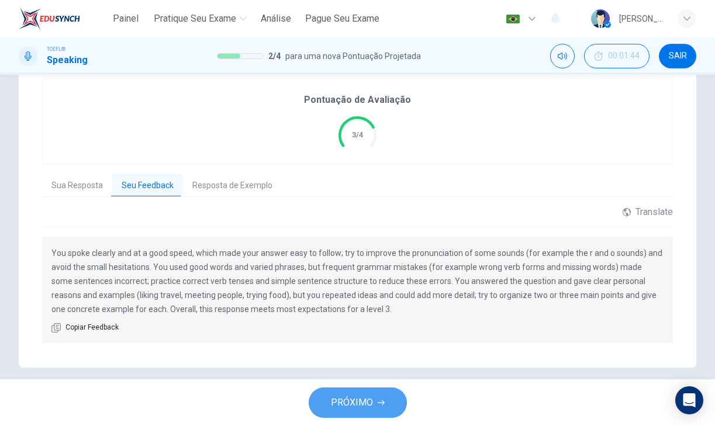
click at [364, 399] on span "PRÓXIMO" at bounding box center [352, 402] width 42 height 16
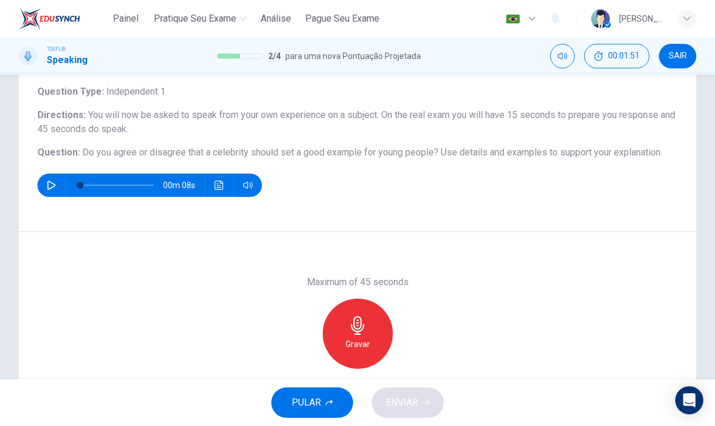
scroll to position [68, 0]
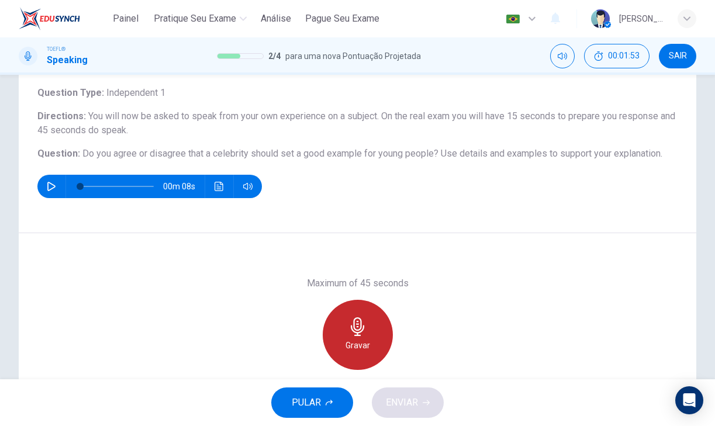
click at [350, 317] on icon "button" at bounding box center [357, 326] width 19 height 19
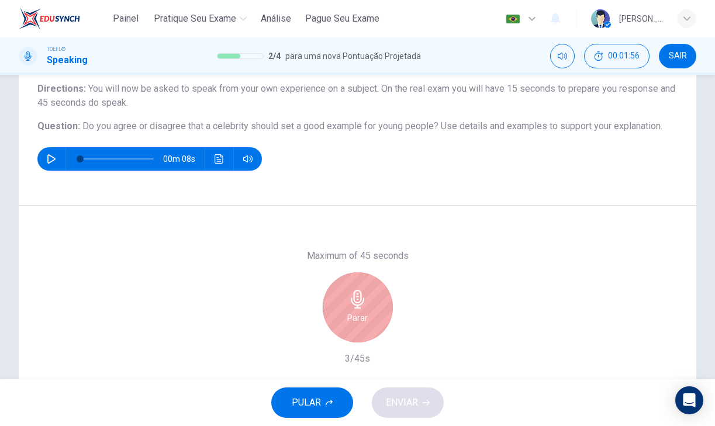
scroll to position [97, 0]
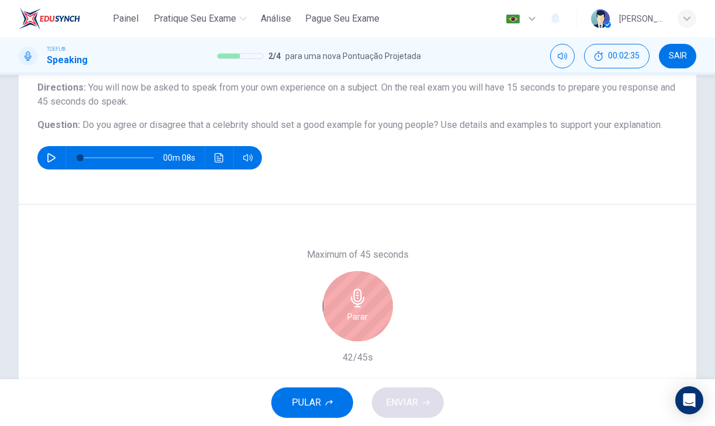
click at [350, 317] on h6 "Parar" at bounding box center [357, 317] width 20 height 14
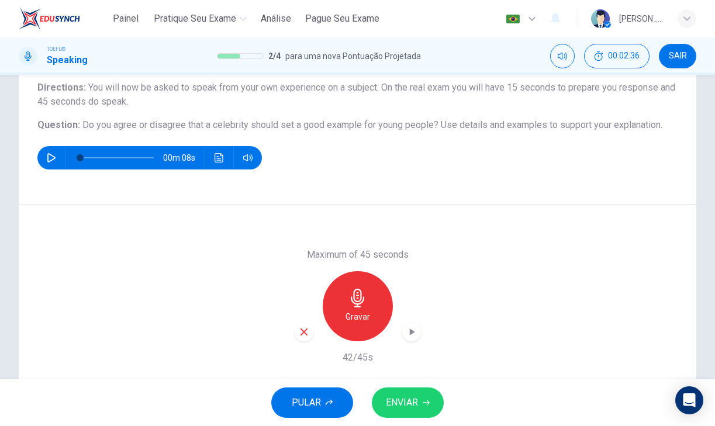
click at [405, 406] on span "ENVIAR" at bounding box center [402, 402] width 32 height 16
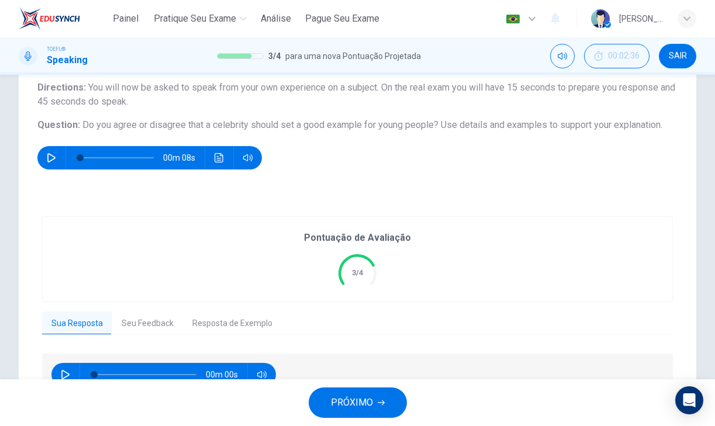
click at [160, 322] on button "Seu Feedback" at bounding box center [147, 323] width 71 height 25
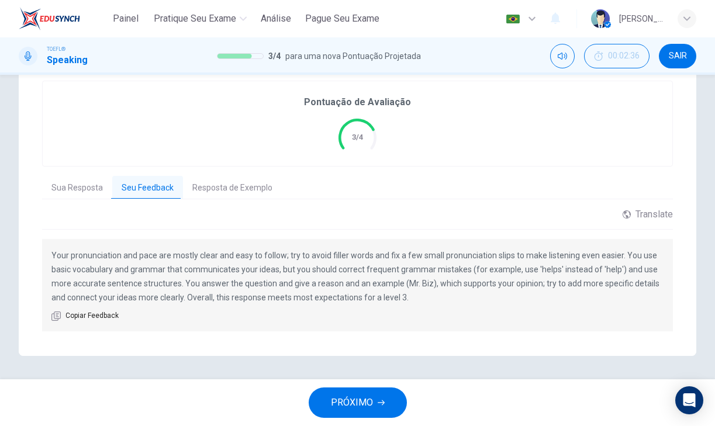
scroll to position [232, 0]
click at [341, 400] on span "PRÓXIMO" at bounding box center [352, 402] width 42 height 16
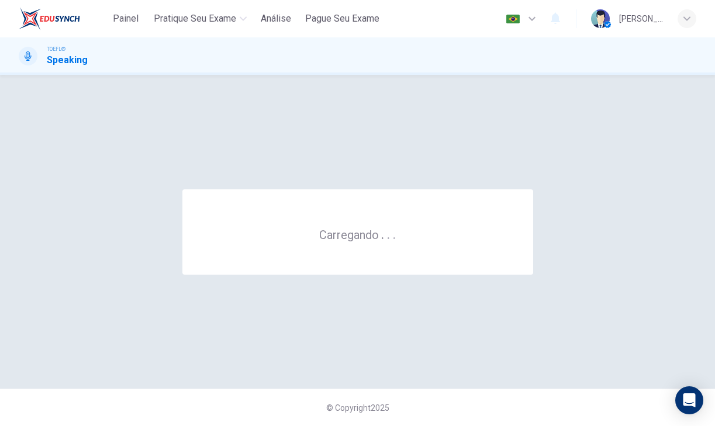
scroll to position [0, 0]
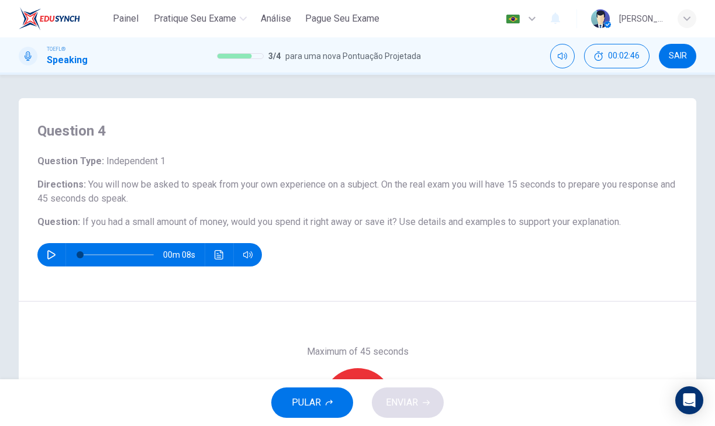
click at [48, 251] on icon "button" at bounding box center [51, 254] width 8 height 9
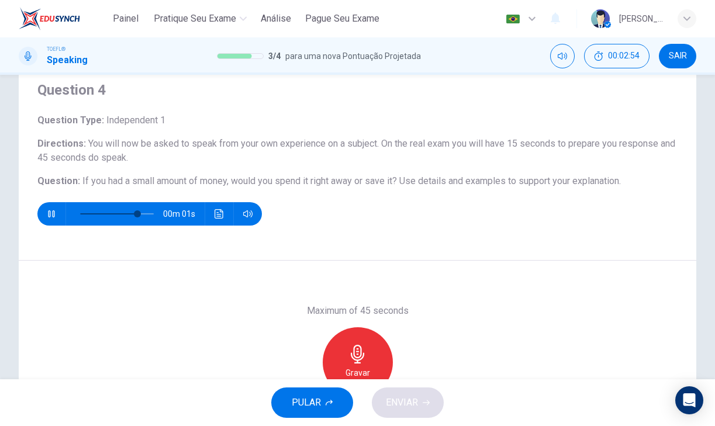
scroll to position [42, 0]
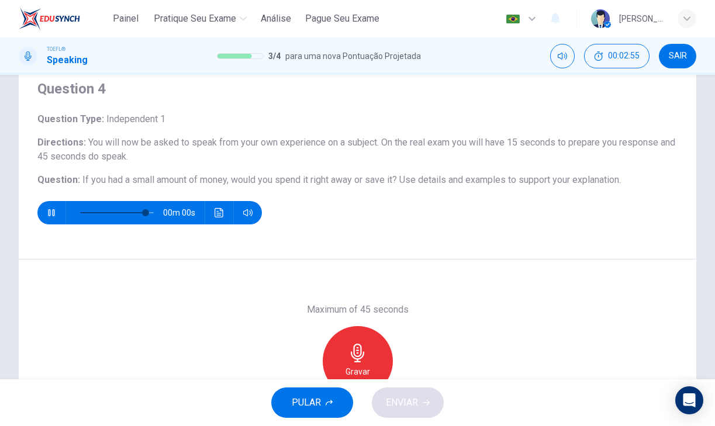
click at [360, 346] on icon "button" at bounding box center [357, 353] width 13 height 19
type input "0"
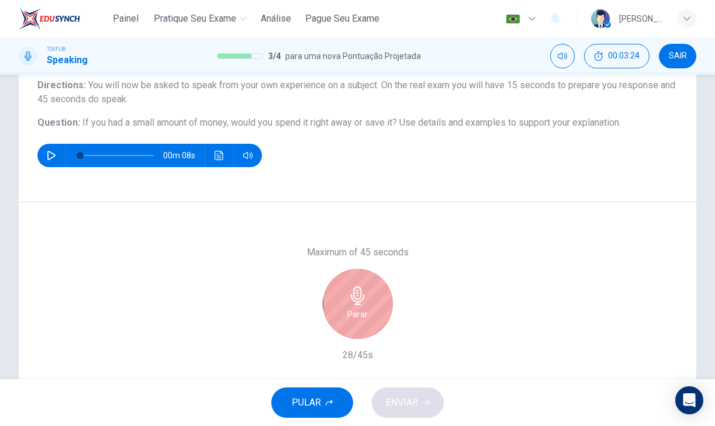
scroll to position [96, 0]
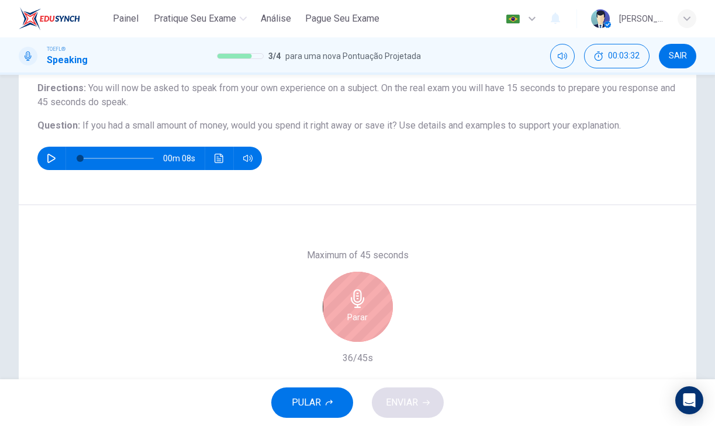
click at [373, 296] on div "Parar" at bounding box center [358, 307] width 70 height 70
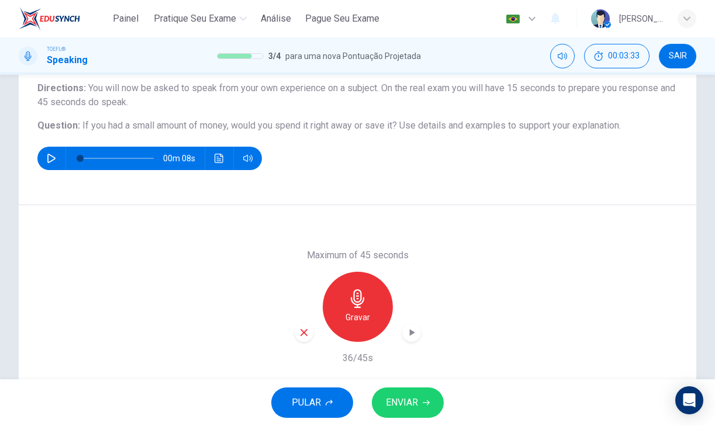
click at [400, 398] on span "ENVIAR" at bounding box center [402, 402] width 32 height 16
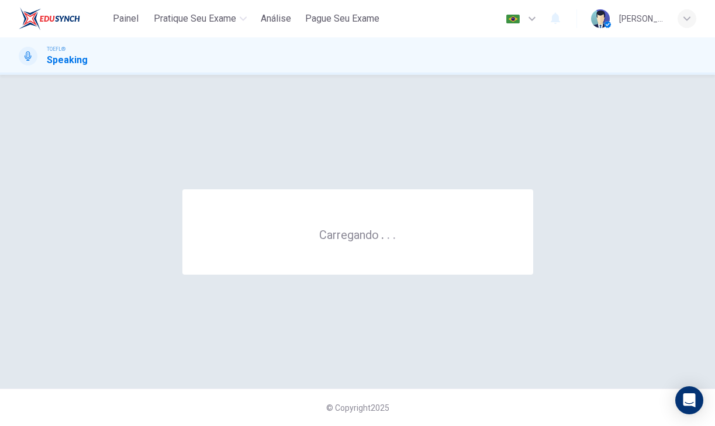
scroll to position [0, 0]
